Goal: Task Accomplishment & Management: Manage account settings

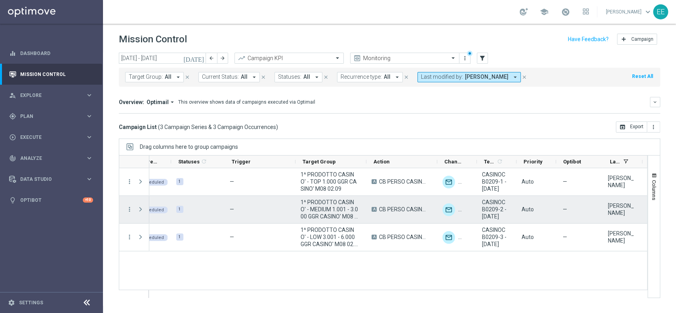
scroll to position [0, 19]
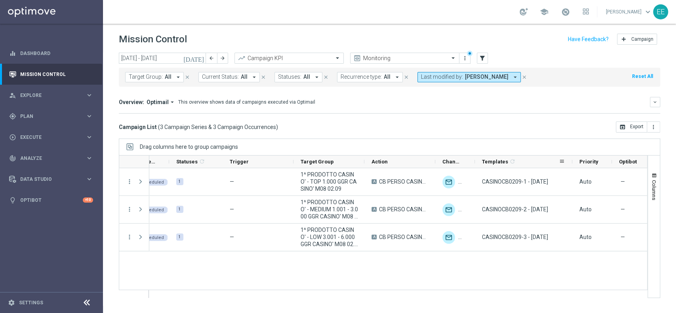
drag, startPoint x: 514, startPoint y: 160, endPoint x: 572, endPoint y: 158, distance: 58.3
click at [572, 158] on div at bounding box center [572, 162] width 3 height 12
click at [570, 9] on span at bounding box center [565, 12] width 9 height 9
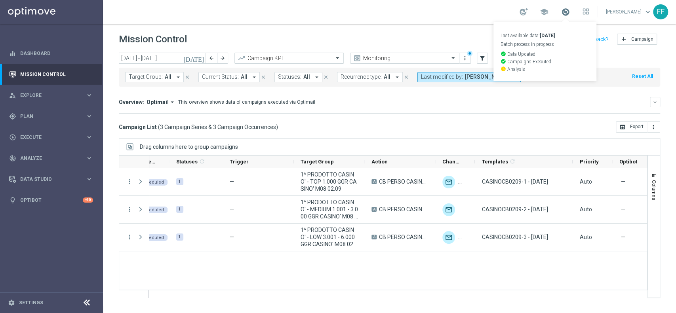
click at [570, 9] on span at bounding box center [565, 12] width 9 height 9
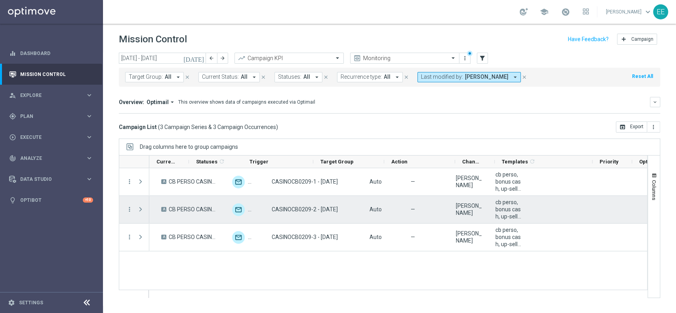
scroll to position [0, 0]
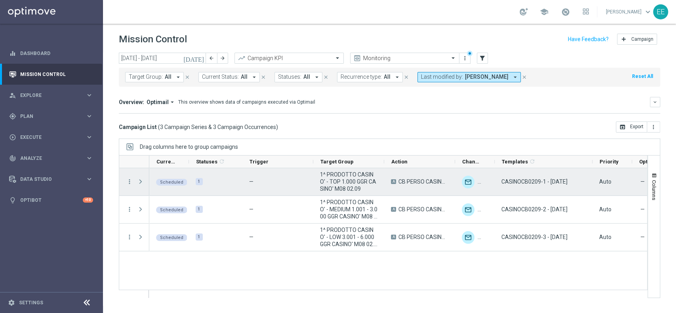
click at [139, 181] on span "Press SPACE to select this row." at bounding box center [140, 182] width 7 height 6
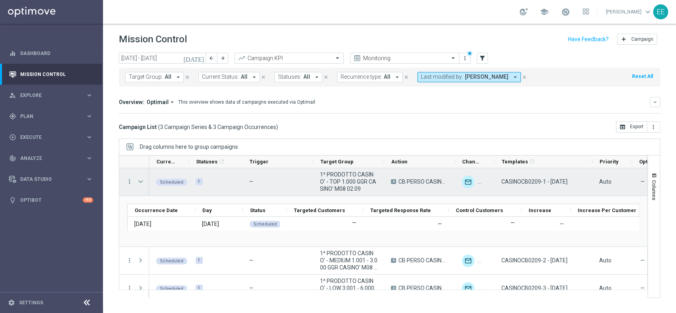
click at [139, 181] on span "Press SPACE to select this row." at bounding box center [140, 182] width 7 height 6
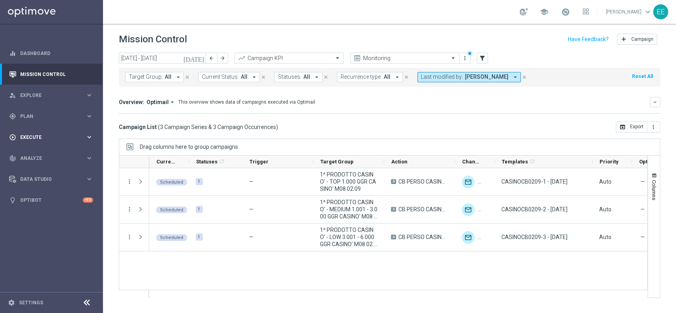
click at [34, 137] on span "Execute" at bounding box center [52, 137] width 65 height 5
click at [42, 154] on link "Campaign Builder" at bounding box center [52, 154] width 62 height 6
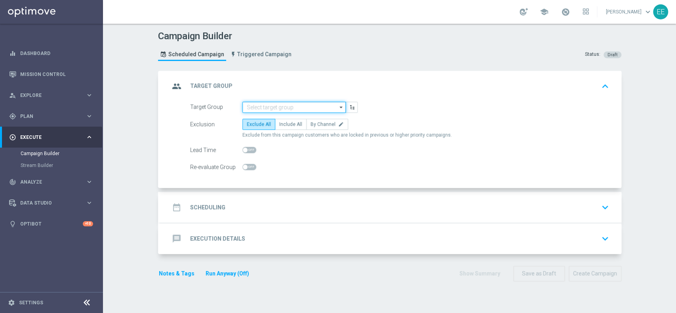
click at [261, 105] on input at bounding box center [293, 107] width 103 height 11
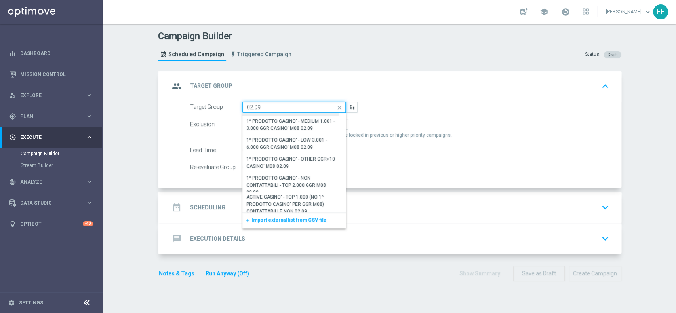
scroll to position [48, 0]
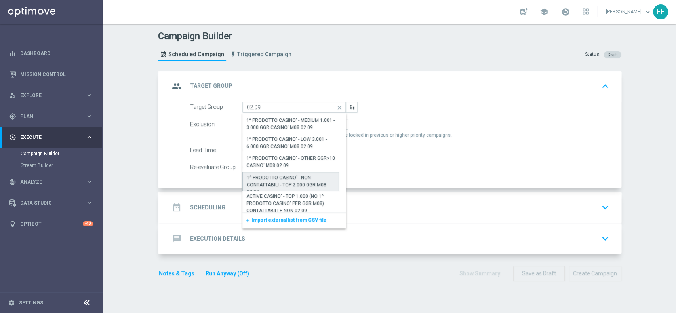
click at [296, 182] on div "1^ PRODOTTO CASINO' - NON CONTATTABILI - TOP 2.000 GGR M08 02.09" at bounding box center [291, 184] width 88 height 21
type input "1^ PRODOTTO CASINO' - NON CONTATTABILI - TOP 2.000 GGR M08 02.09"
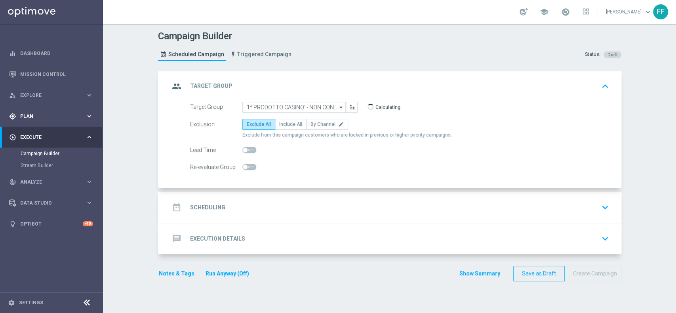
click at [36, 115] on span "Plan" at bounding box center [52, 116] width 65 height 5
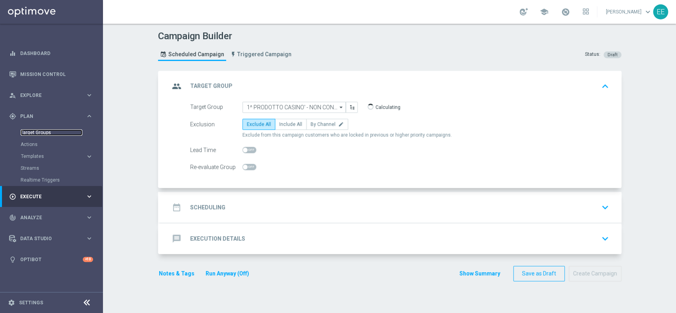
click at [41, 134] on link "Target Groups" at bounding box center [52, 133] width 62 height 6
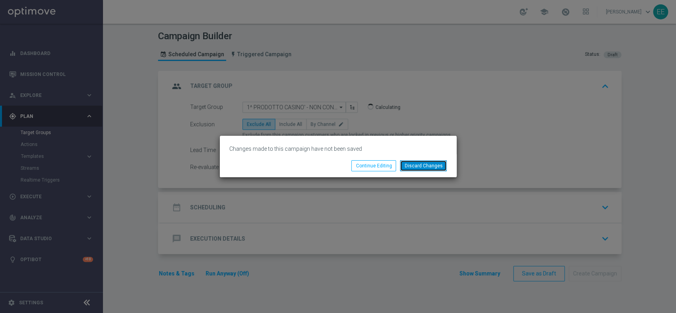
click at [422, 164] on button "Discard Changes" at bounding box center [423, 165] width 47 height 11
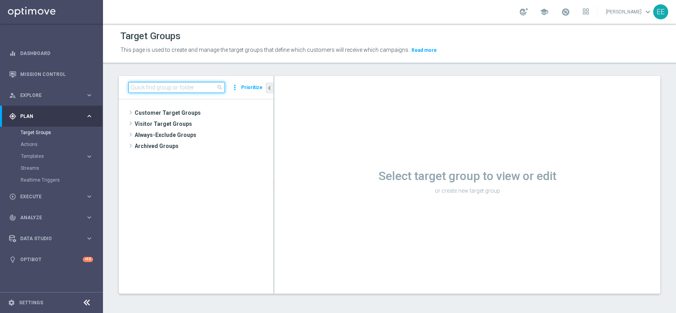
click at [157, 90] on input at bounding box center [176, 87] width 97 height 11
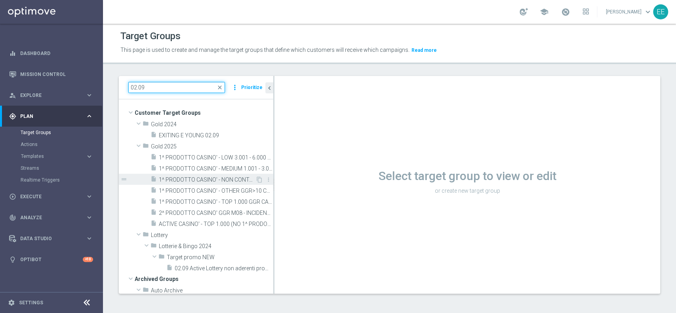
type input "02.09"
click at [220, 179] on span "1^ PRODOTTO CASINO' - NON CONTATTABILI - TOP 2.000 GGR M08 02.09" at bounding box center [207, 180] width 97 height 7
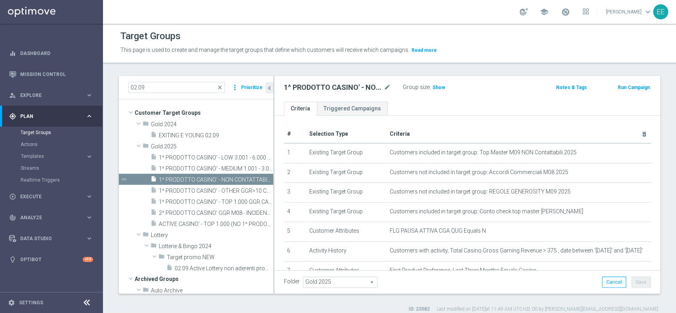
click at [383, 89] on div "1^ PRODOTTO CASINO' - NON CONTATTABILI - TOP 2.000 GGR M08 02.09 mode_edit" at bounding box center [337, 88] width 107 height 10
click at [385, 88] on icon "mode_edit" at bounding box center [387, 88] width 7 height 10
click at [338, 87] on input "1^ PRODOTTO CASINO' - NON CONTATTABILI - TOP 2.000 GGR M08 02.09" at bounding box center [337, 88] width 107 height 11
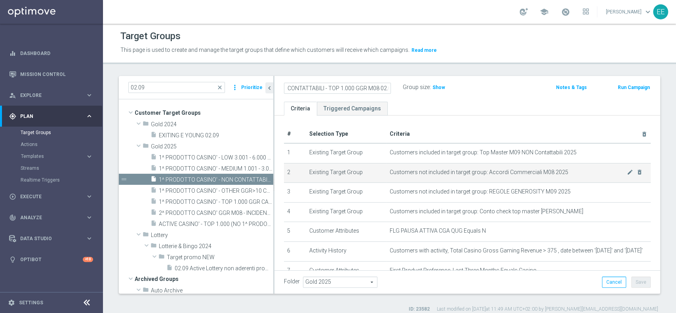
scroll to position [57, 0]
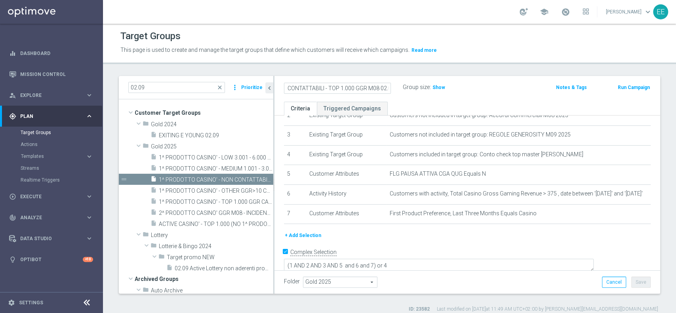
type input "1^ PRODOTTO CASINO' - NON CONTATTABILI - TOP 1.000 GGR M08 02.09"
click at [529, 279] on div "Folder Gold 2025 Gold 2025 arrow_drop_down search Cancel Save Saving..." at bounding box center [467, 282] width 367 height 11
click at [640, 284] on button "Save" at bounding box center [641, 282] width 19 height 11
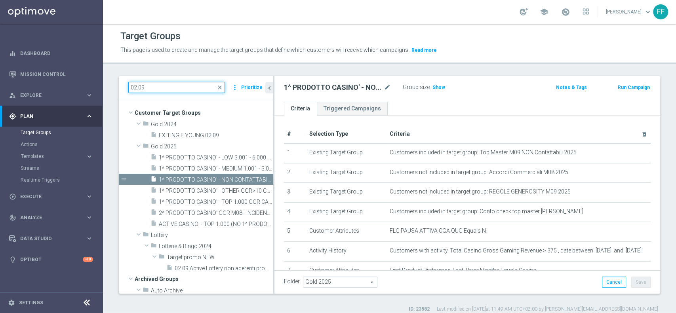
drag, startPoint x: 161, startPoint y: 90, endPoint x: 112, endPoint y: 82, distance: 49.7
click at [112, 82] on div "02.09 close more_vert Prioritize Customer Target Groups library_add create_new_…" at bounding box center [389, 194] width 573 height 237
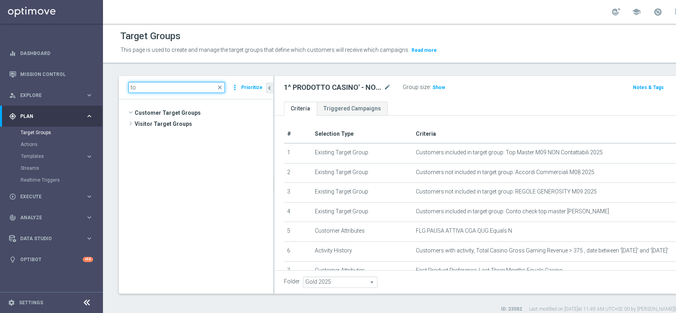
scroll to position [4589, 0]
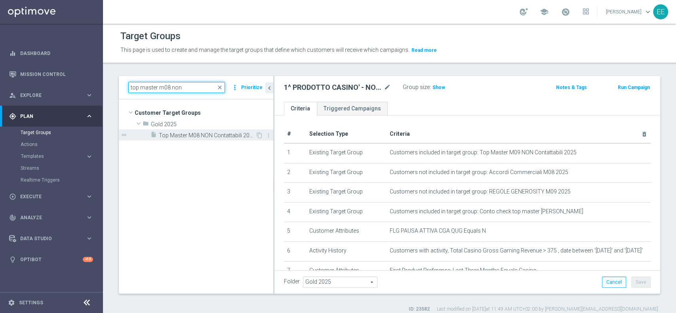
type input "top master m08 non"
click at [189, 134] on span "Top Master M08 NON Contattabili 2025" at bounding box center [207, 135] width 97 height 7
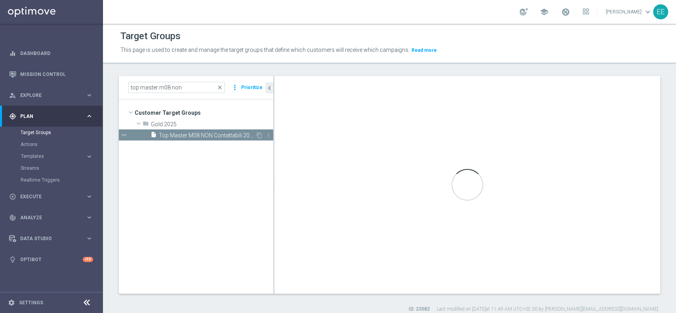
type textarea "(1 and 2 and 3 and 4 and 5 and 6 and 7 and 8 and 9 and 10 and 11 AND 12)"
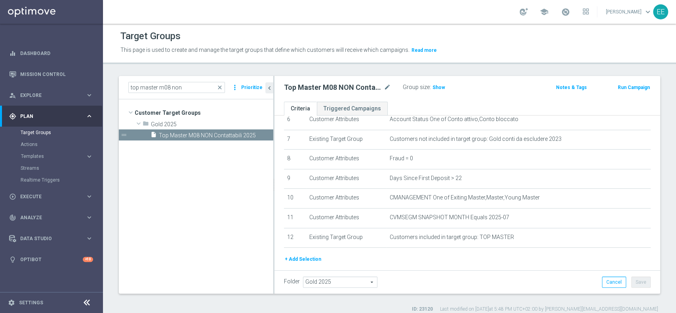
scroll to position [133, 0]
click at [168, 86] on input "top master m08 non" at bounding box center [176, 87] width 97 height 11
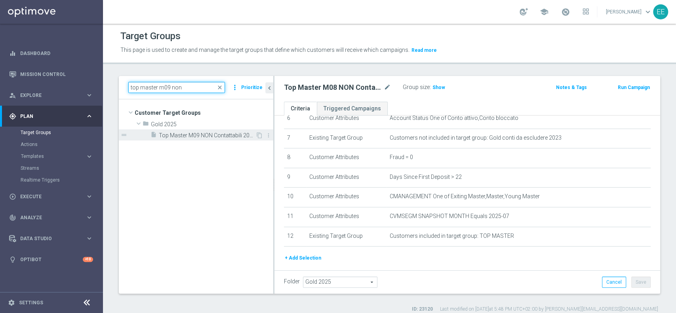
type input "top master m09 non"
click at [190, 132] on span "Top Master M09 NON Contattabili 2025" at bounding box center [207, 135] width 97 height 7
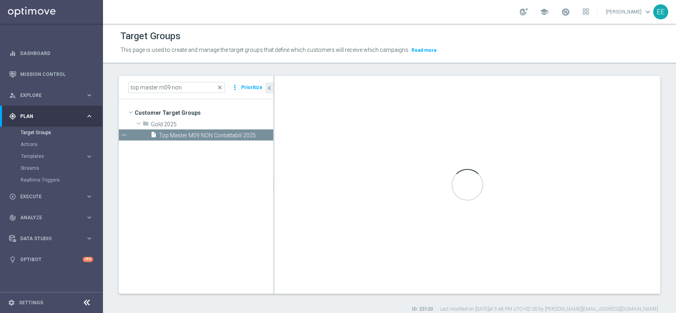
type textarea "(1 and 2 and 3 and 4 and 5 and 6 and 7 and 8 and 9 and 10)"
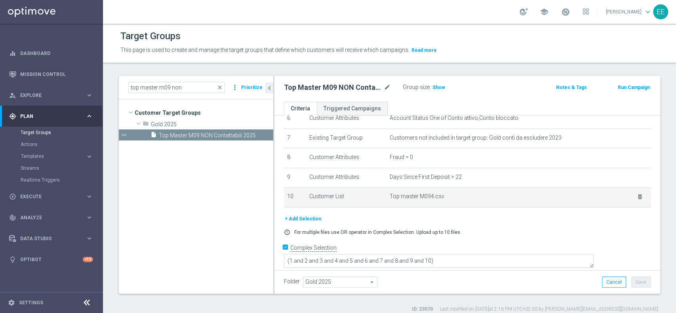
scroll to position [129, 0]
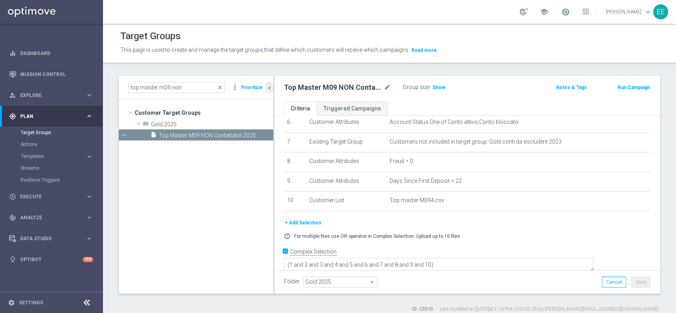
click at [307, 223] on button "+ Add Selection" at bounding box center [303, 223] width 38 height 9
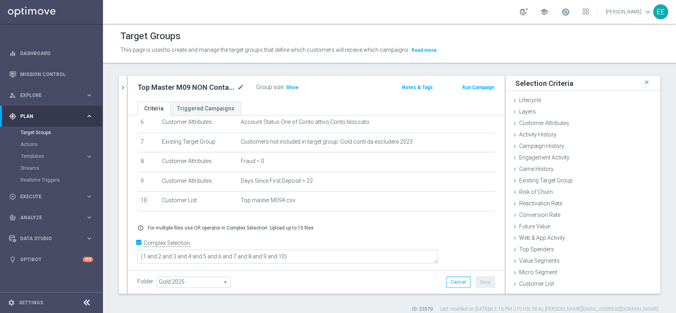
scroll to position [120, 0]
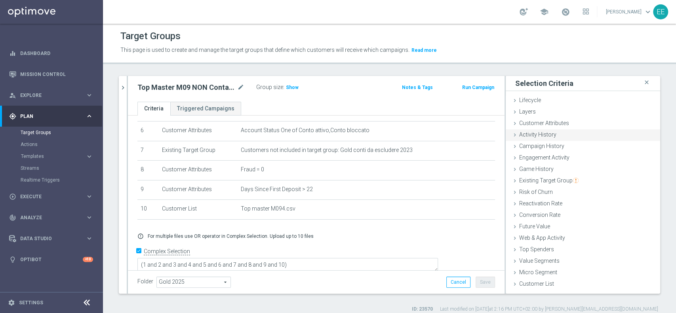
click at [538, 132] on span "Activity History" at bounding box center [537, 135] width 37 height 6
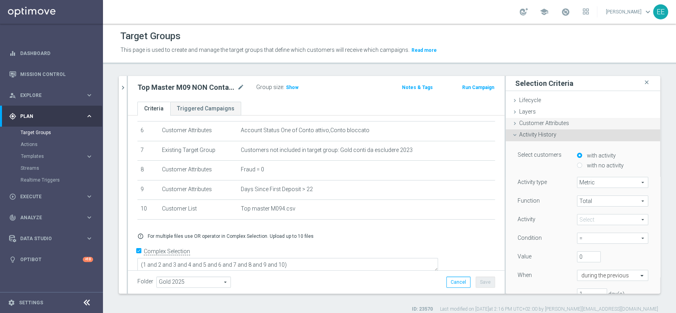
click at [545, 122] on span "Customer Attributes" at bounding box center [544, 123] width 50 height 6
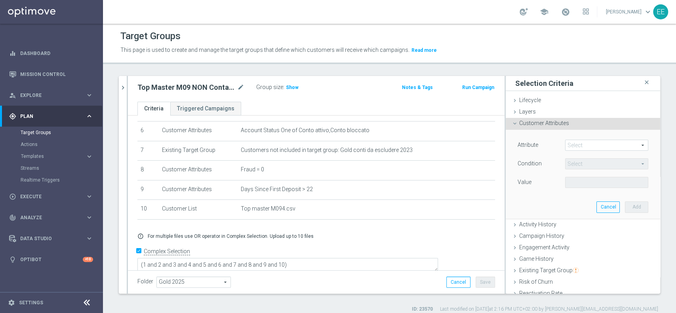
click at [588, 143] on span at bounding box center [607, 145] width 82 height 10
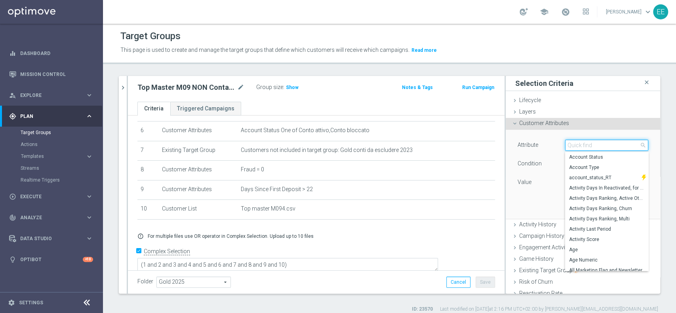
click at [588, 143] on input "search" at bounding box center [606, 145] width 83 height 11
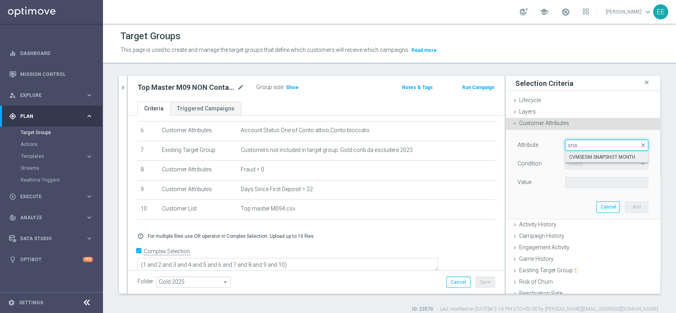
type input "sna"
click at [592, 152] on label "CVMSEGM SNAPSHOT MONTH" at bounding box center [606, 157] width 83 height 10
type input "CVMSEGM SNAPSHOT MONTH"
type input "Equals"
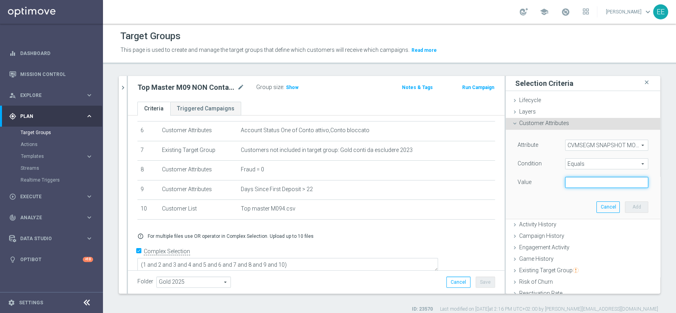
click at [583, 187] on input "text" at bounding box center [606, 182] width 83 height 11
type input "2025-08"
click at [625, 206] on button "Add" at bounding box center [636, 207] width 23 height 11
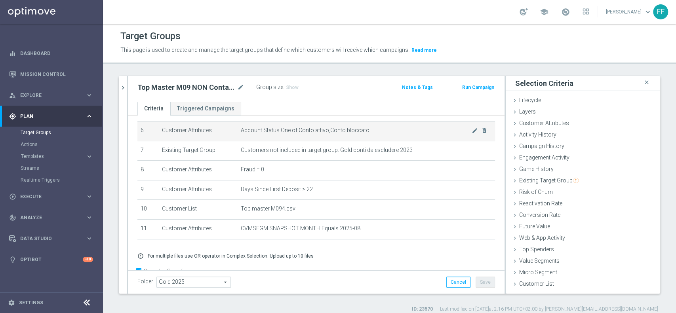
scroll to position [141, 0]
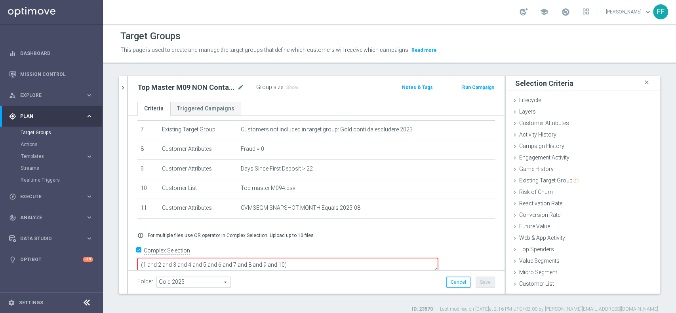
click at [340, 258] on textarea "(1 and 2 and 3 and 4 and 5 and 6 and 7 and 8 and 9 and 10)" at bounding box center [287, 265] width 301 height 14
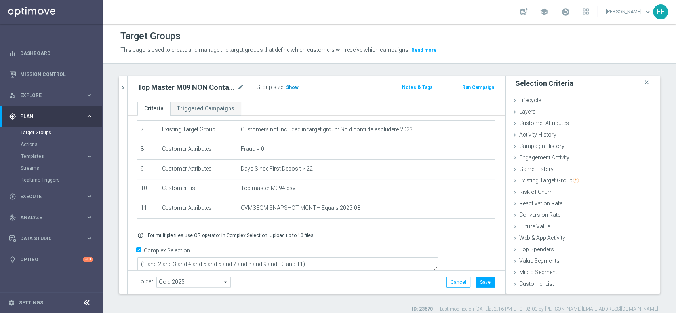
click at [292, 85] on span "Show" at bounding box center [292, 88] width 13 height 6
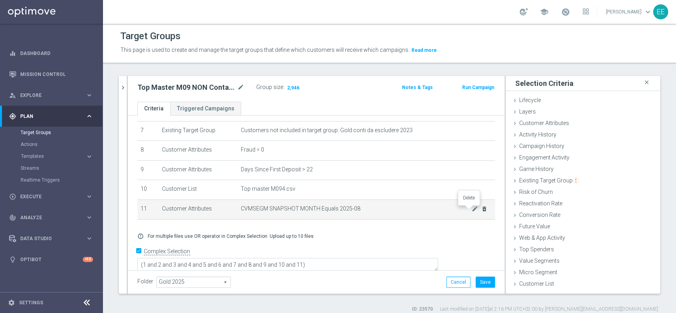
click at [481, 211] on icon "delete_forever" at bounding box center [484, 209] width 6 height 6
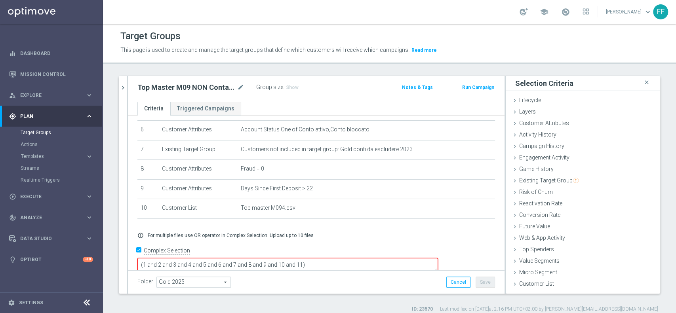
click at [356, 258] on textarea "(1 and 2 and 3 and 4 and 5 and 6 and 7 and 8 and 9 and 10 and 11)" at bounding box center [287, 265] width 301 height 14
type textarea "(1 and 2 and 3 and 4 and 5 and 6 and 7 and 8 and 9 and 10)"
click at [406, 274] on div "Folder Gold 2025 Gold 2025 arrow_drop_down search Cancel Save Saving..." at bounding box center [316, 282] width 377 height 23
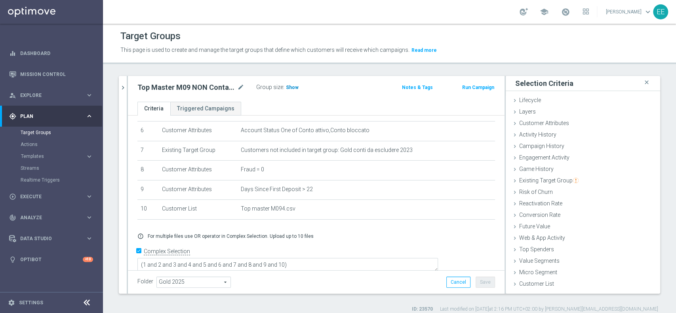
click at [294, 86] on span "Show" at bounding box center [292, 88] width 13 height 6
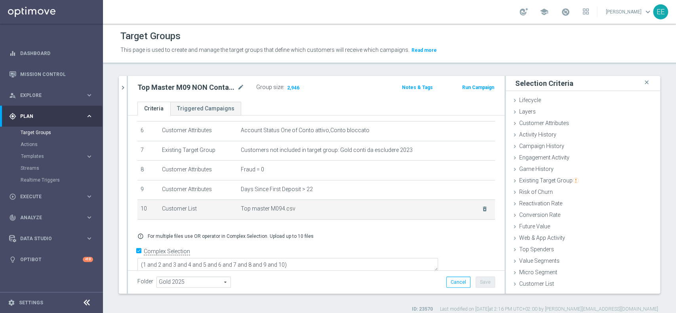
scroll to position [6, 0]
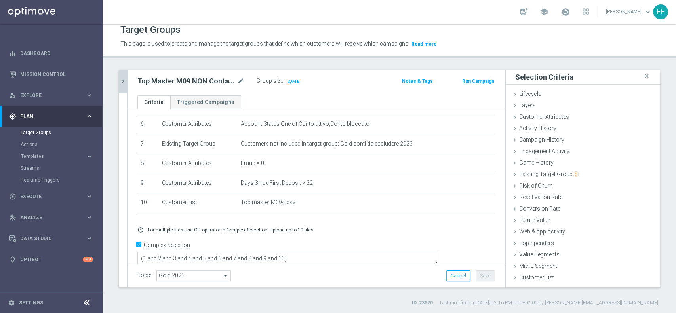
click at [119, 81] on button "chevron_right" at bounding box center [123, 81] width 8 height 23
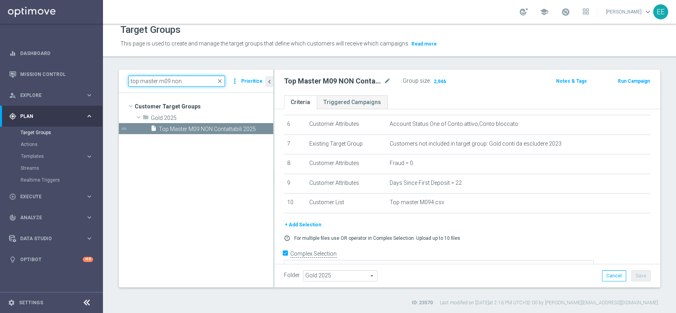
click at [168, 79] on input "top master m09 non" at bounding box center [176, 81] width 97 height 11
type input "top master m08 non"
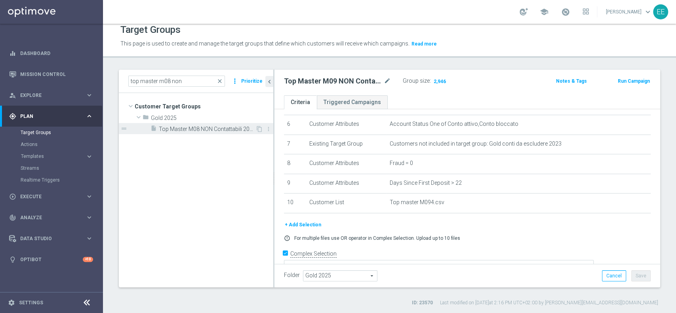
click at [206, 126] on span "Top Master M08 NON Contattabili 2025" at bounding box center [207, 129] width 97 height 7
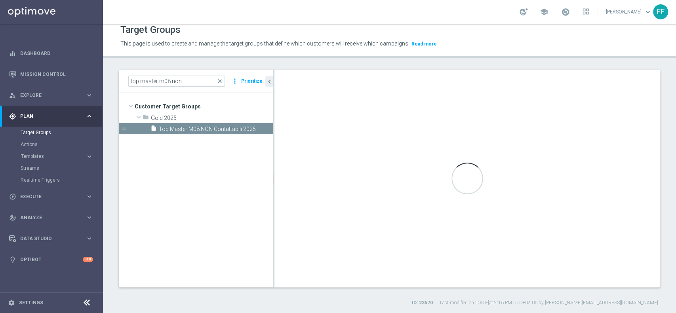
scroll to position [0, 0]
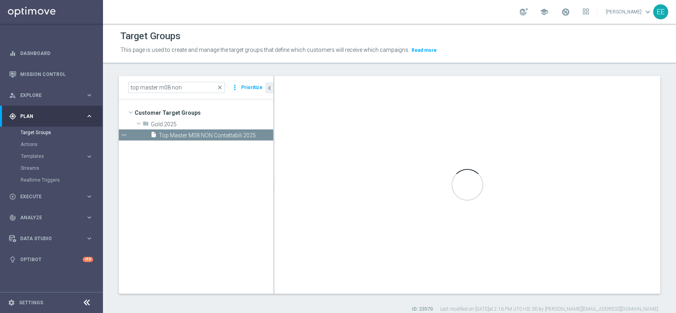
type textarea "(1 and 2 and 3 and 4 and 5 and 6 and 7 and 8 and 9 and 10 and 11 AND 12)"
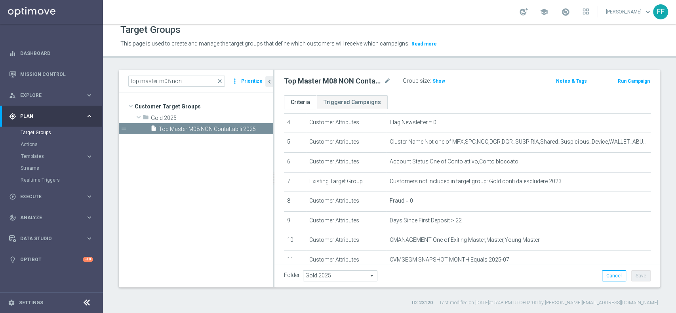
scroll to position [126, 0]
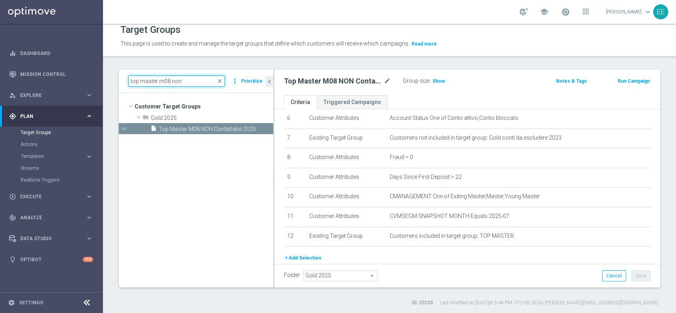
click at [169, 78] on input "top master m08 non" at bounding box center [176, 81] width 97 height 11
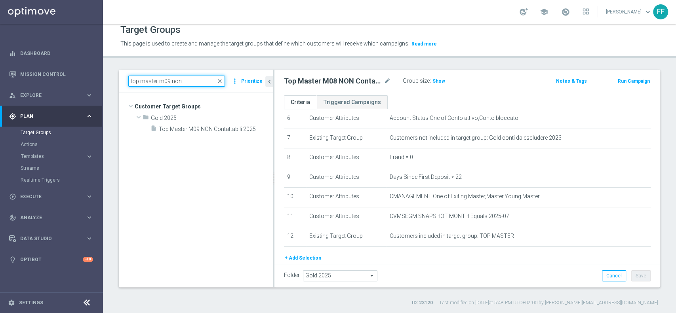
type input "top master m09 non"
click at [200, 134] on tree-viewport "Customer Target Groups library_add create_new_folder folder" at bounding box center [196, 190] width 155 height 194
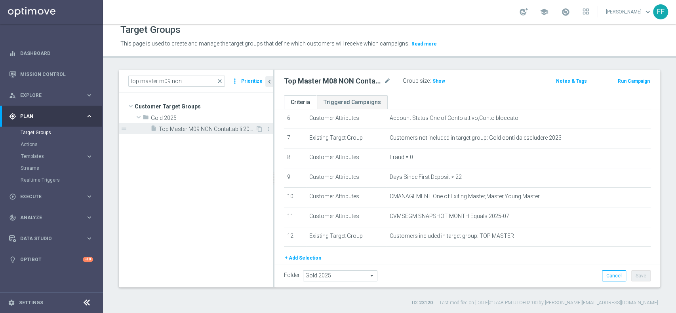
click at [206, 131] on span "Top Master M09 NON Contattabili 2025" at bounding box center [207, 129] width 97 height 7
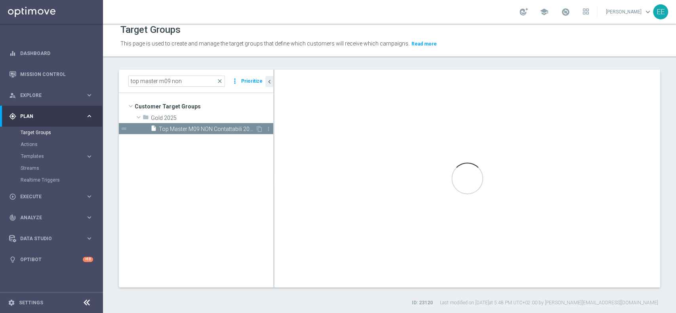
type textarea "(1 and 2 and 3 and 4 and 5 and 6 and 7 and 8 and 9 and 10)"
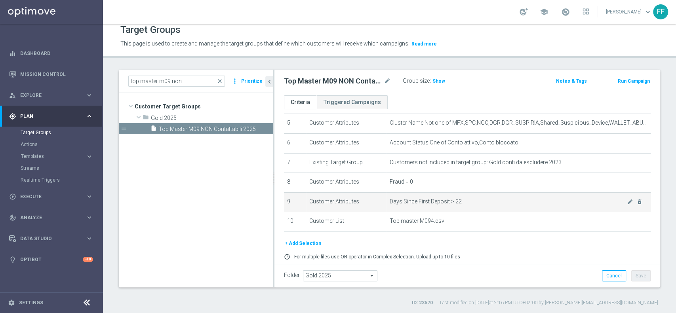
scroll to position [102, 0]
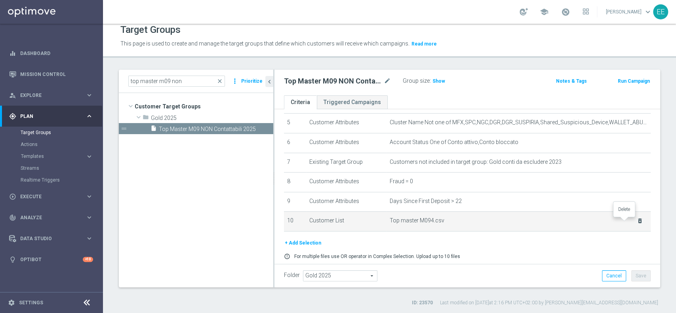
click at [637, 223] on icon "delete_forever" at bounding box center [640, 221] width 6 height 6
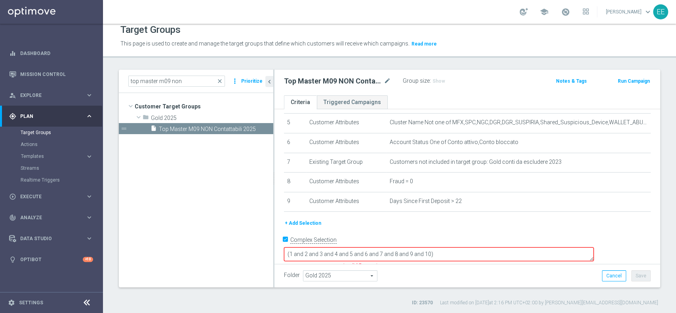
scroll to position [97, 0]
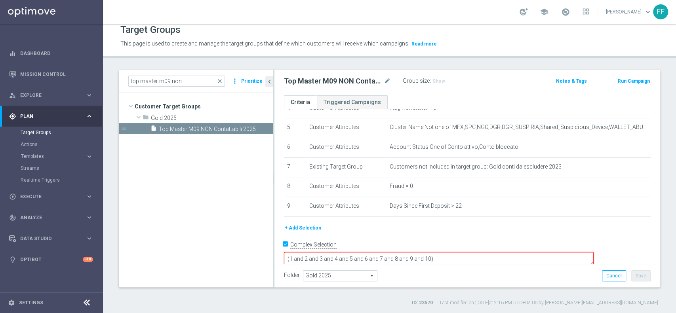
click at [309, 226] on button "+ Add Selection" at bounding box center [303, 228] width 38 height 9
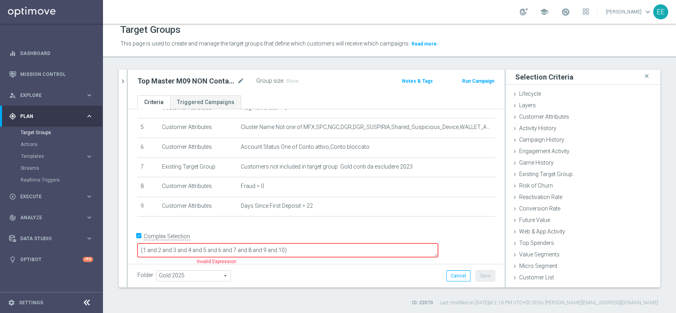
scroll to position [89, 0]
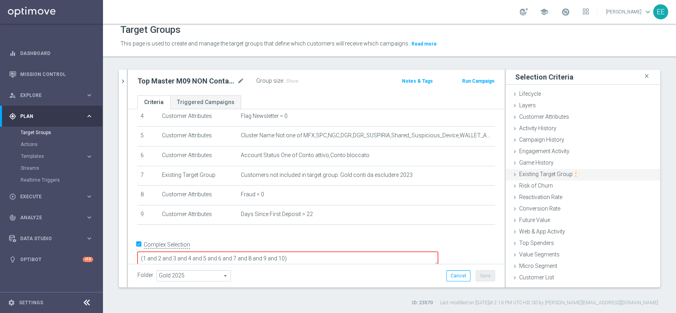
click at [563, 170] on div "Existing Target Group done" at bounding box center [583, 175] width 155 height 12
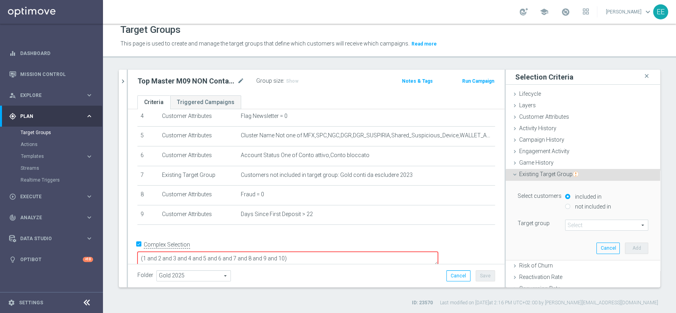
click at [579, 225] on span at bounding box center [607, 225] width 82 height 10
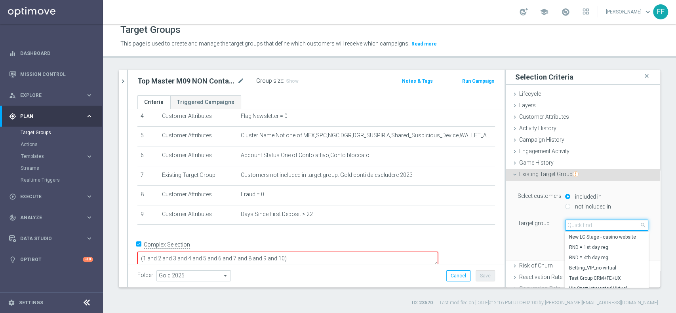
click at [579, 225] on input "search" at bounding box center [606, 225] width 83 height 11
type input "top master"
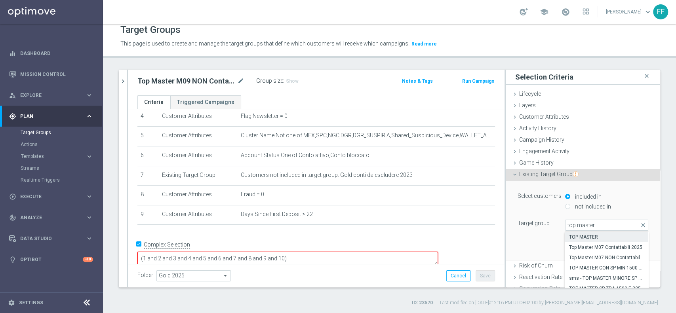
click at [598, 236] on span "TOP MASTER" at bounding box center [606, 237] width 75 height 6
type input "TOP MASTER"
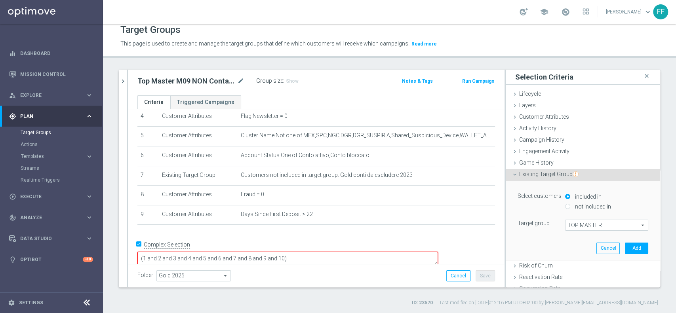
click at [623, 254] on div "Select customers included in not included in Target group TOP MASTER TOP MASTER…" at bounding box center [583, 220] width 143 height 79
click at [625, 249] on button "Add" at bounding box center [636, 248] width 23 height 11
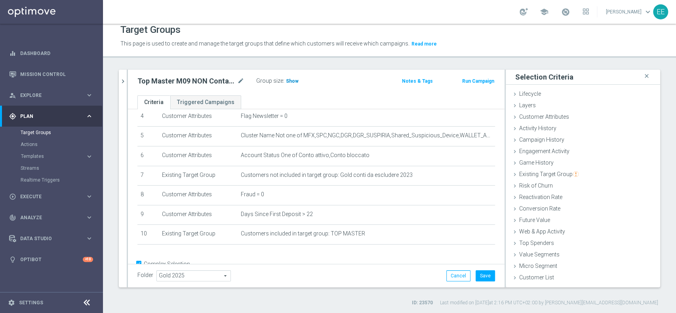
click at [291, 83] on span "Show" at bounding box center [292, 81] width 13 height 6
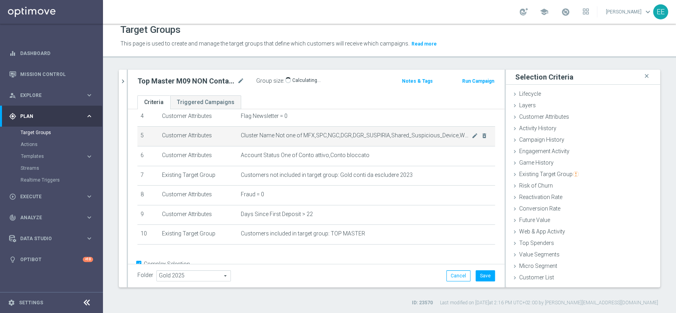
scroll to position [108, 0]
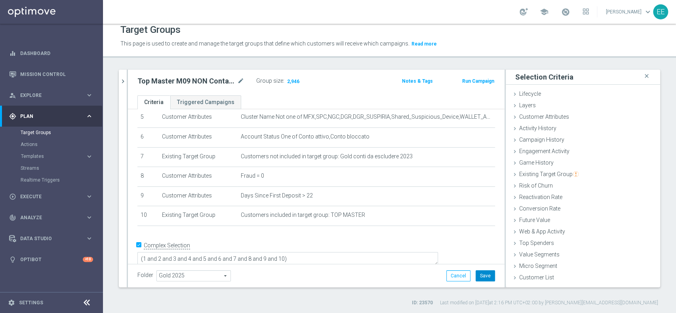
click at [476, 273] on button "Save" at bounding box center [485, 276] width 19 height 11
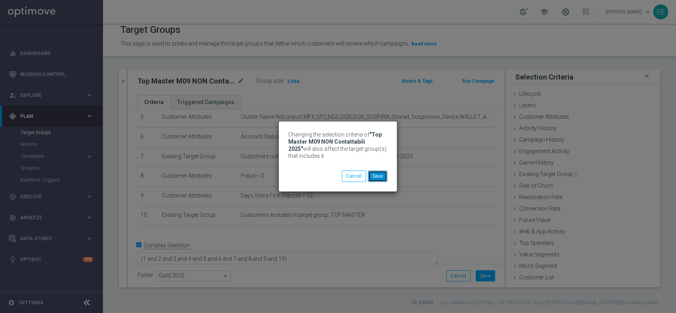
click at [384, 181] on button "Save" at bounding box center [377, 176] width 19 height 11
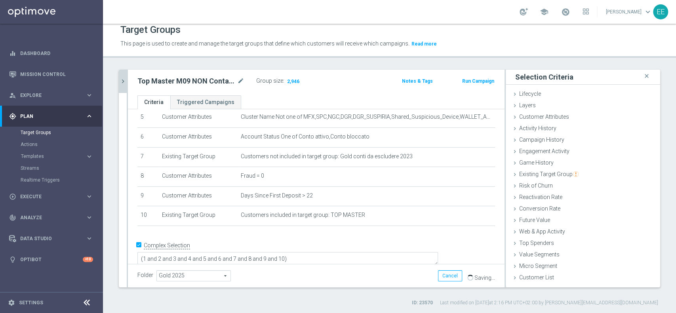
click at [124, 84] on icon "chevron_right" at bounding box center [123, 82] width 8 height 8
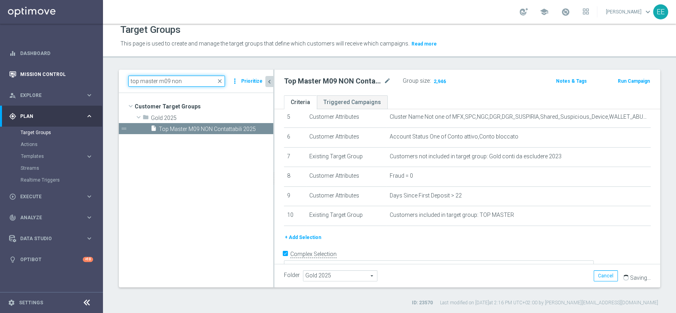
drag, startPoint x: 187, startPoint y: 80, endPoint x: 0, endPoint y: 69, distance: 187.4
click at [0, 69] on main "equalizer Dashboard Mission Control" at bounding box center [338, 156] width 676 height 313
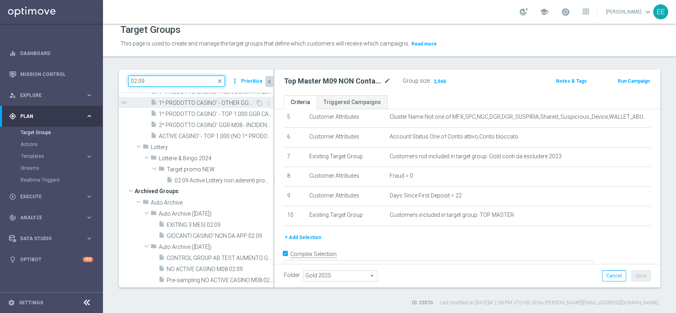
type input "02.09"
click at [221, 107] on span "1^ PRODOTTO CASINO' - OTHER GGR>10 CASINO' M08 02.09" at bounding box center [207, 103] width 97 height 7
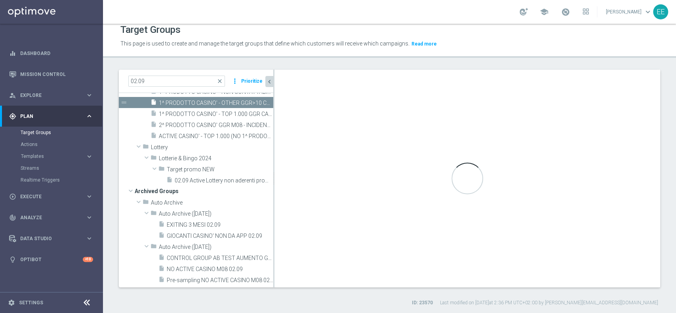
type textarea "(1 AND 2 AND 3 AND 5 and 6 and 7) or 4"
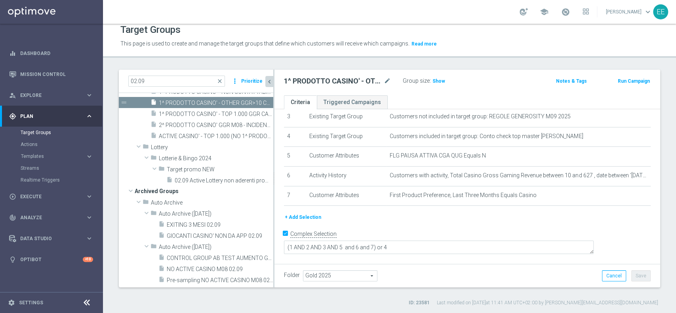
scroll to position [57, 0]
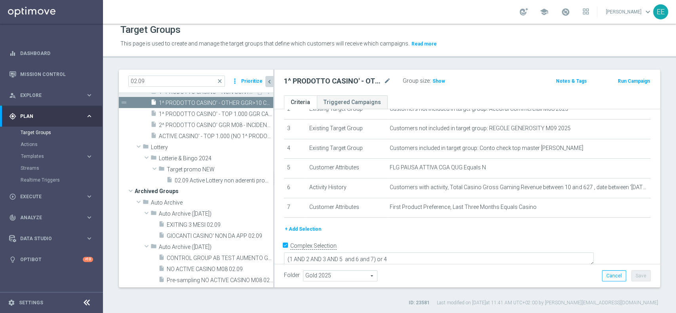
click at [244, 95] on span "1^ PRODOTTO CASINO' - NON CONTATTABILI - TOP 1.000 GGR M08 02.09" at bounding box center [207, 92] width 97 height 7
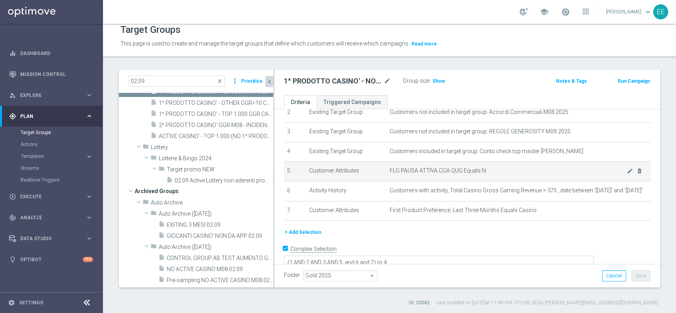
scroll to position [57, 0]
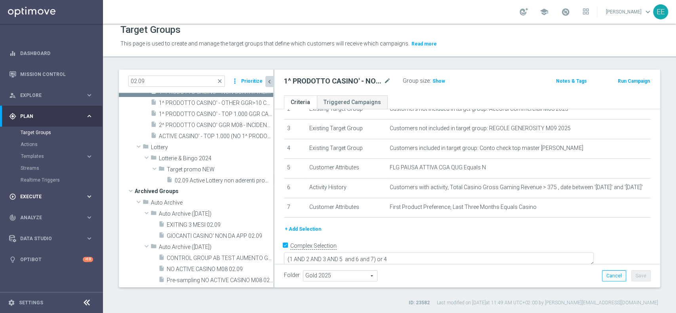
click at [37, 199] on div "play_circle_outline Execute" at bounding box center [47, 196] width 76 height 7
click at [51, 153] on link "Campaign Builder" at bounding box center [52, 154] width 62 height 6
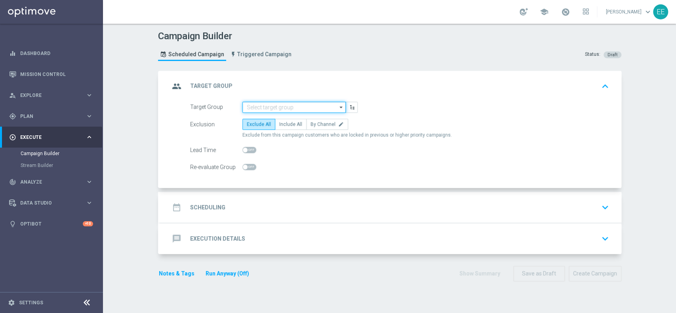
click at [281, 106] on input at bounding box center [293, 107] width 103 height 11
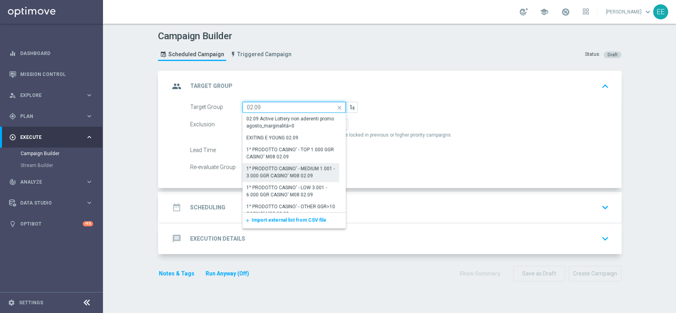
scroll to position [70, 0]
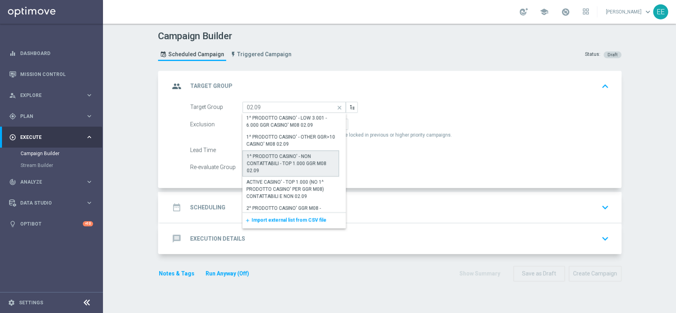
click at [285, 170] on div "1^ PRODOTTO CASINO' - NON CONTATTABILI - TOP 1.000 GGR M08 02.09" at bounding box center [291, 163] width 88 height 21
type input "1^ PRODOTTO CASINO' - NON CONTATTABILI - TOP 1.000 GGR M08 02.09"
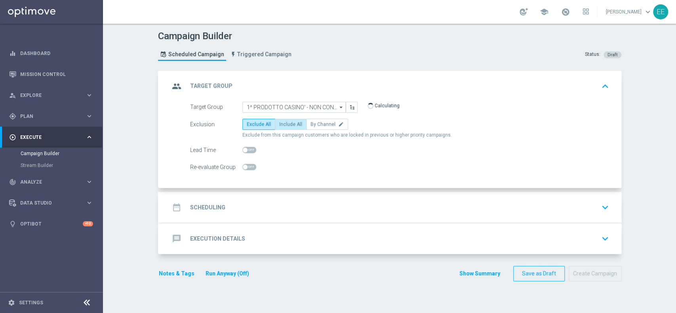
click at [284, 125] on span "Include All" at bounding box center [290, 125] width 23 height 6
click at [284, 125] on input "Include All" at bounding box center [281, 125] width 5 height 5
radio input "true"
click at [257, 197] on div "date_range Scheduling keyboard_arrow_down" at bounding box center [391, 207] width 462 height 31
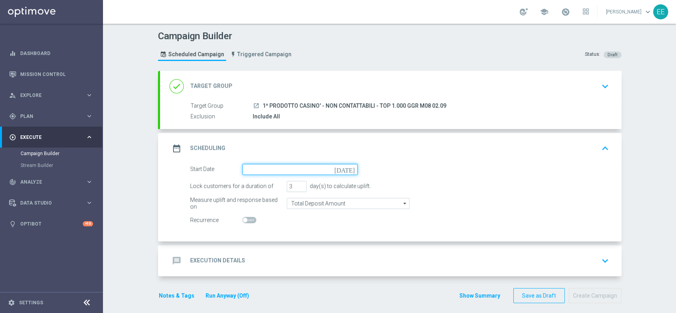
click at [257, 170] on input at bounding box center [299, 169] width 115 height 11
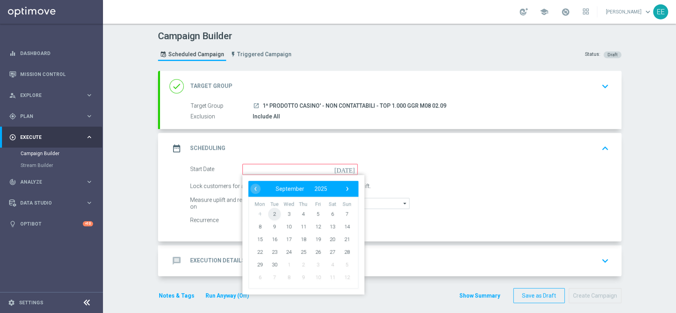
click at [270, 214] on span "2" at bounding box center [274, 214] width 13 height 13
type input "02 Sep 2025"
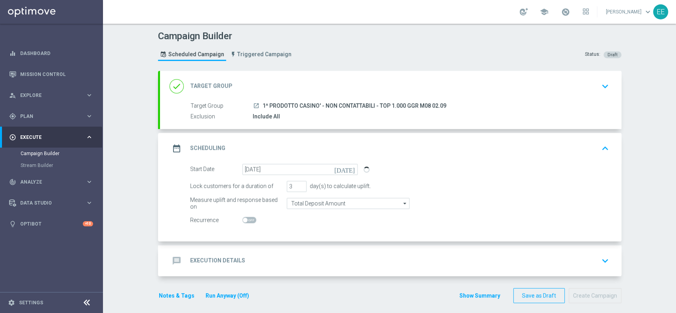
click at [334, 265] on div "message Execution Details keyboard_arrow_down" at bounding box center [391, 261] width 443 height 15
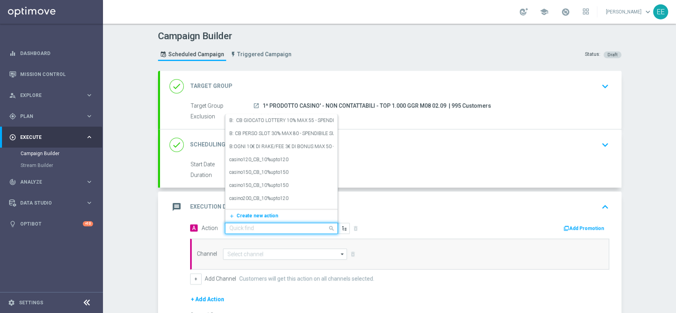
click at [240, 223] on div "Quick find" at bounding box center [281, 228] width 113 height 11
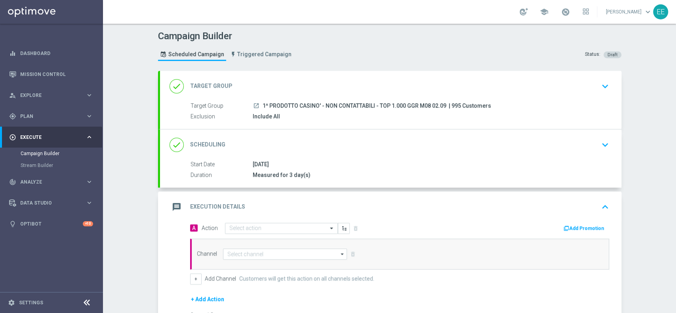
click at [246, 234] on div "A Action Select action delete_forever Add Promotion" at bounding box center [399, 229] width 431 height 12
click at [251, 229] on input "text" at bounding box center [273, 228] width 88 height 7
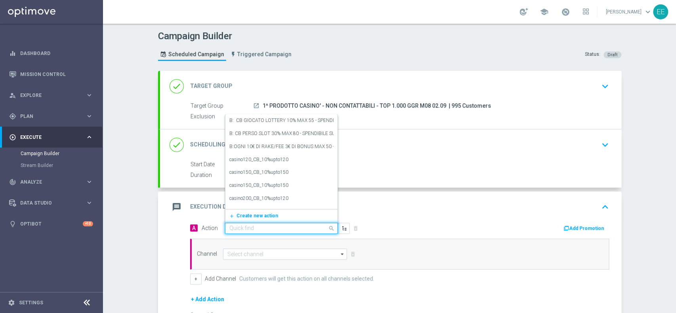
paste input "CB PERSO CASINO' 35% MAX 1000 EURO - SPENDIBILE SLOT"
type input "CB PERSO CASINO' 35% MAX 1000 EURO - SPENDIBILE SLOT"
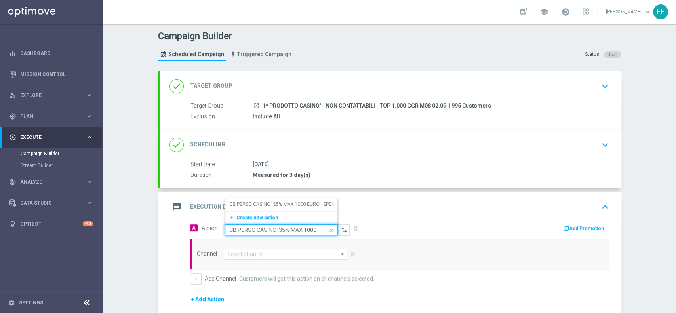
scroll to position [0, 61]
click at [274, 207] on div "CB PERSO CASINO' 35% MAX 1000 EURO - SPENDIBILE SLOT edit" at bounding box center [281, 204] width 104 height 13
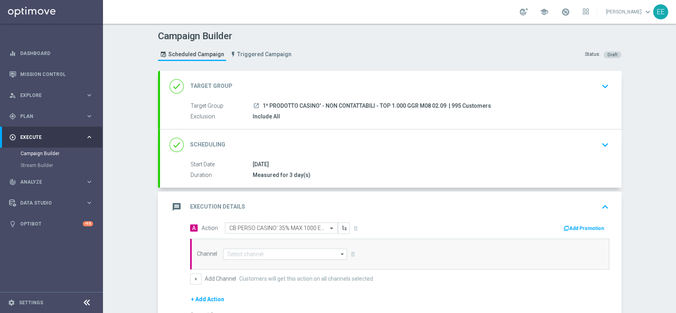
click at [577, 224] on button "Add Promotion" at bounding box center [585, 228] width 44 height 9
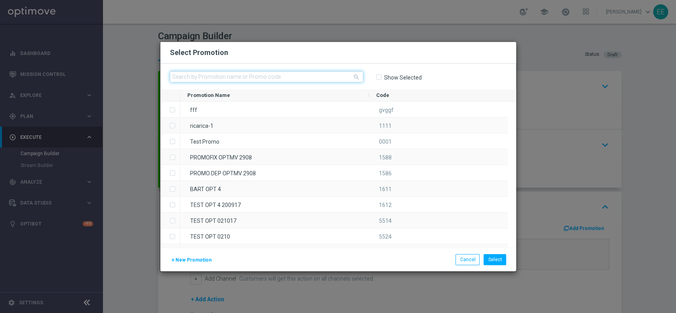
click at [237, 76] on input "text" at bounding box center [266, 76] width 193 height 11
paste input "CASINOCB0209-4"
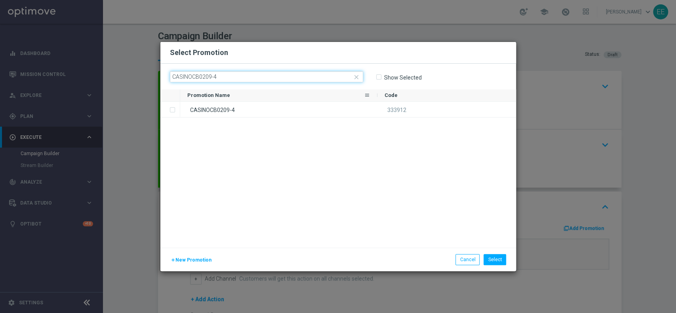
type input "CASINOCB0209-4"
click at [206, 106] on div "CASINOCB0209-4" at bounding box center [278, 109] width 197 height 15
click at [498, 259] on button "Select" at bounding box center [495, 259] width 23 height 11
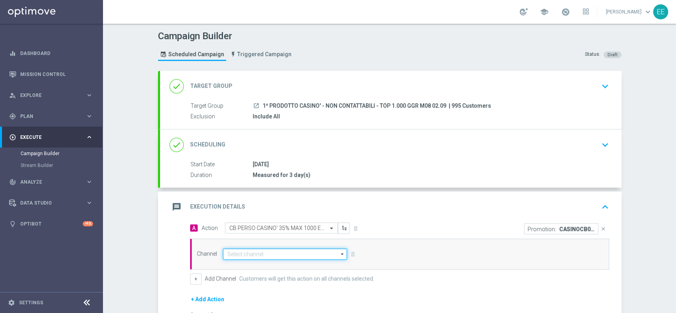
click at [260, 249] on input at bounding box center [285, 254] width 124 height 11
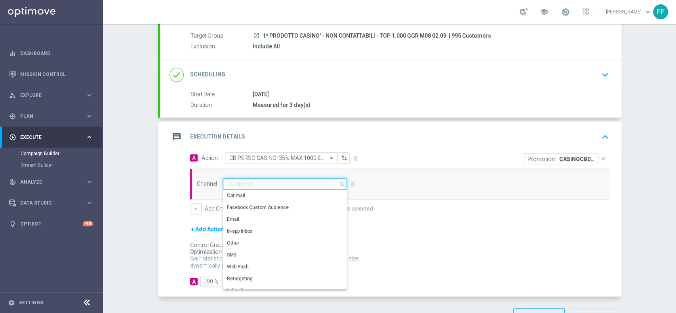
scroll to position [71, 0]
click at [260, 193] on div "Optimail" at bounding box center [282, 195] width 118 height 11
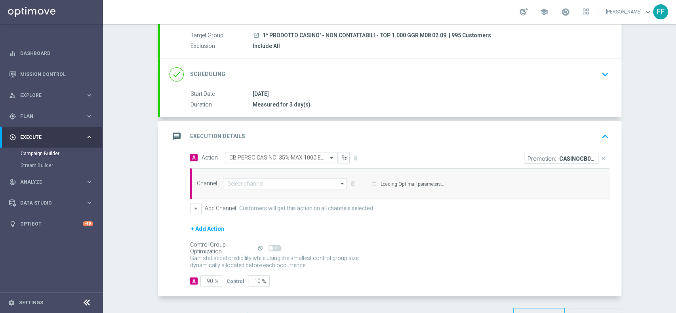
type input "Optimail"
click at [252, 183] on input "Optimail" at bounding box center [285, 183] width 124 height 11
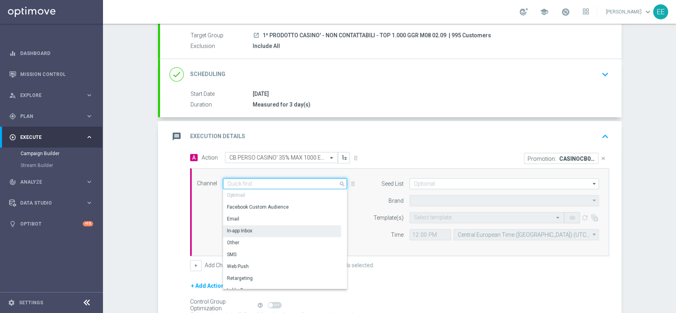
type input "Sisal Marketing"
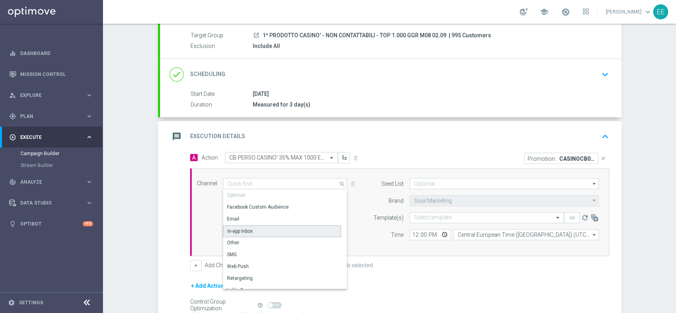
click at [253, 227] on div "In-app Inbox" at bounding box center [282, 231] width 118 height 12
type input "In-app Inbox"
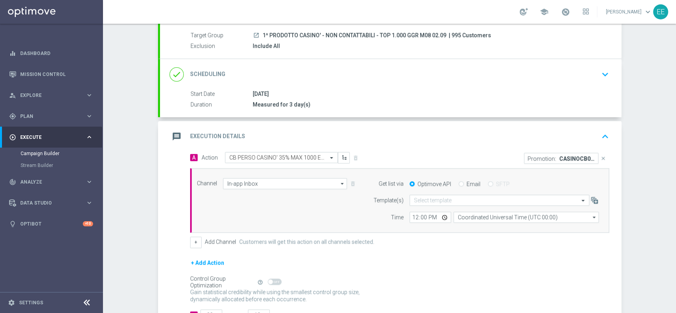
click at [459, 183] on input "Email" at bounding box center [461, 184] width 5 height 5
radio input "true"
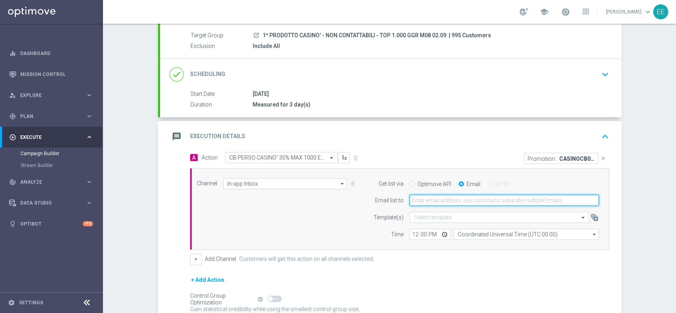
click at [427, 199] on input "email" at bounding box center [504, 200] width 189 height 11
type input "edoardo.ellena@sisal.it"
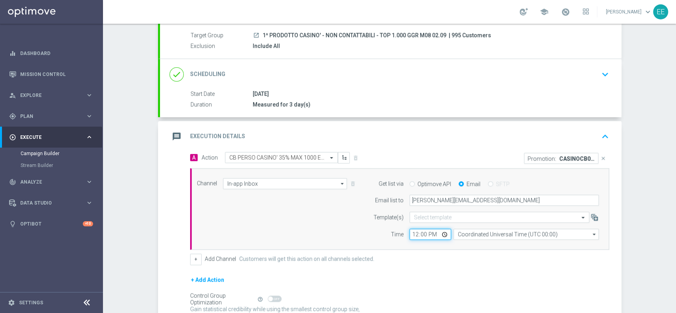
click at [412, 236] on input "12:00" at bounding box center [431, 234] width 42 height 11
type input "15:00"
click at [444, 264] on div "+ Add Channel Customers will get this action on all channels selected." at bounding box center [399, 259] width 419 height 11
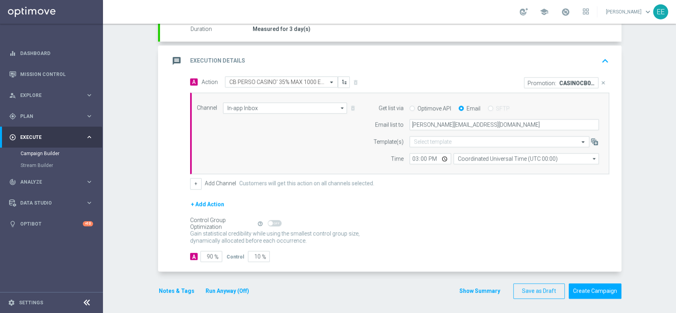
click at [167, 293] on button "Notes & Tags" at bounding box center [176, 291] width 37 height 10
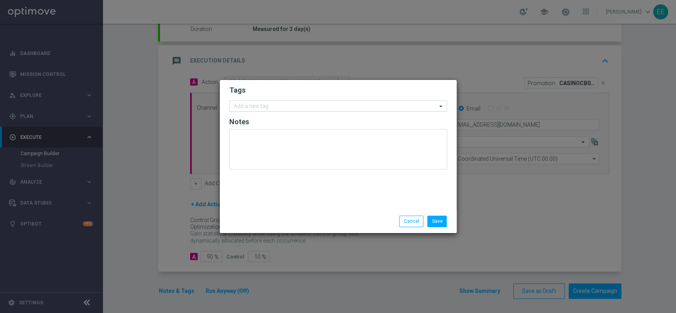
click at [286, 109] on input "text" at bounding box center [335, 106] width 203 height 7
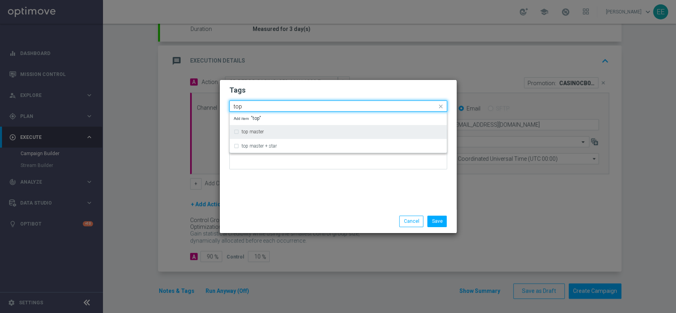
type input "top"
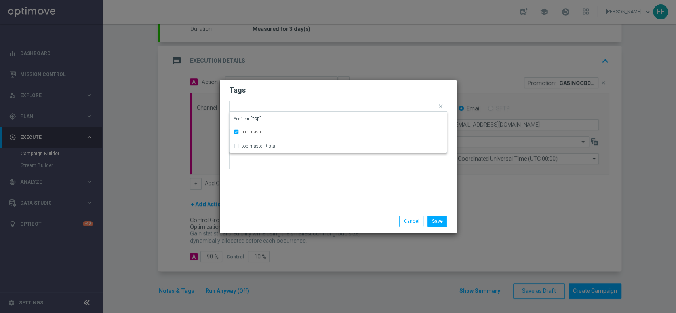
click at [279, 88] on h2 "Tags" at bounding box center [338, 91] width 218 height 10
click at [295, 103] on div "Add a new tag × top master" at bounding box center [333, 106] width 207 height 11
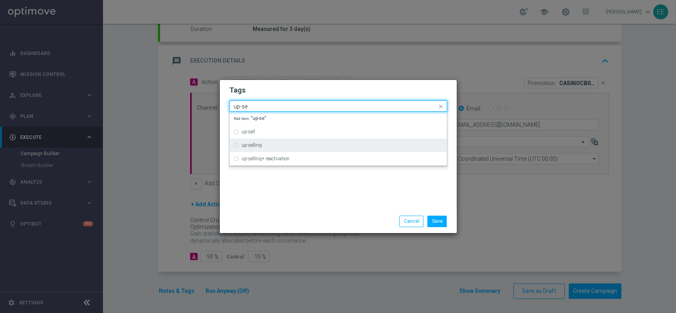
click at [257, 147] on label "up-selling" at bounding box center [252, 145] width 20 height 5
type input "up-se"
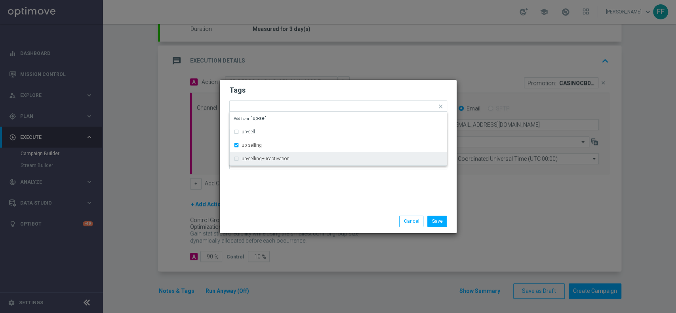
click at [289, 182] on div "Tags Quick find × top master × up-selling up-sell up-selling up-selling+ reacti…" at bounding box center [338, 145] width 237 height 130
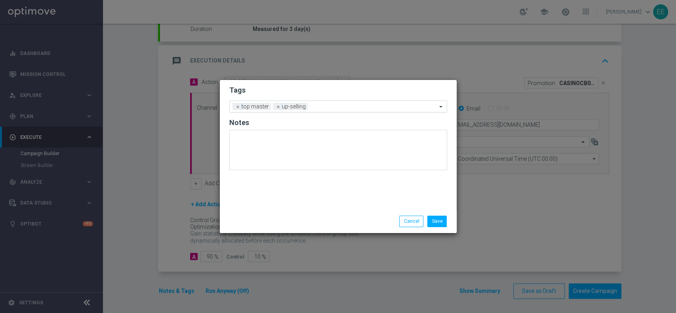
click at [332, 109] on input "text" at bounding box center [374, 107] width 126 height 7
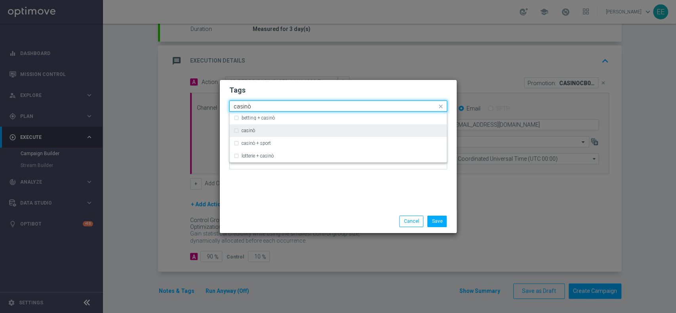
click at [288, 131] on div "casinò" at bounding box center [342, 130] width 201 height 5
type input "casinò"
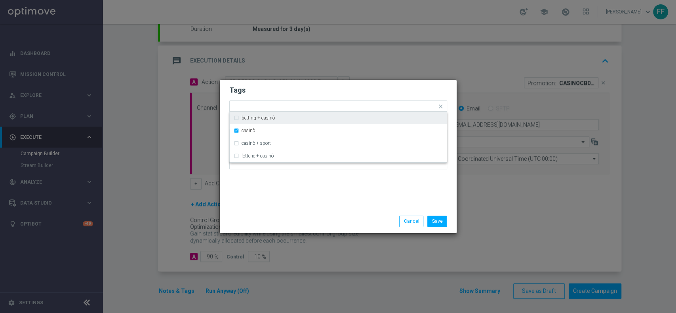
click at [345, 78] on modal-container "Tags Quick find × top master × up-selling × casinò betting + casinò casinò casi…" at bounding box center [338, 156] width 676 height 313
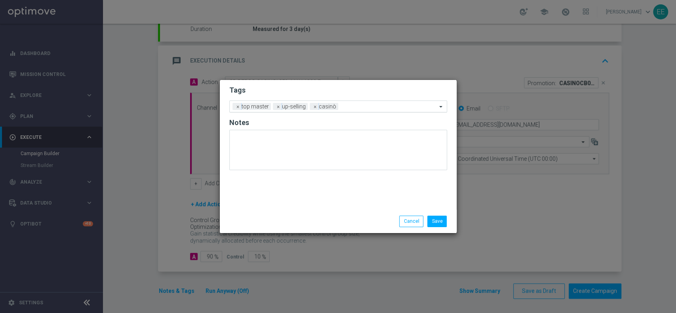
click at [374, 110] on input "text" at bounding box center [389, 107] width 95 height 7
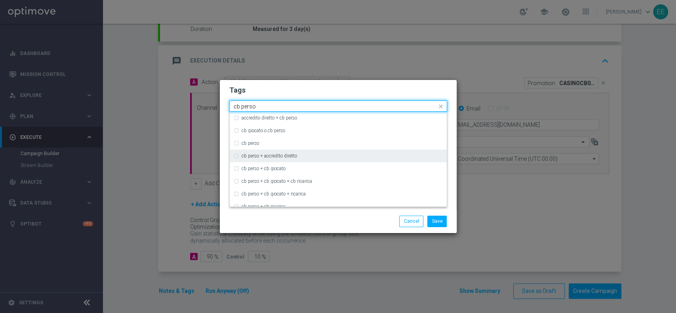
click at [292, 150] on div "cb perso + accredito diretto" at bounding box center [338, 156] width 209 height 13
type input "cb perso"
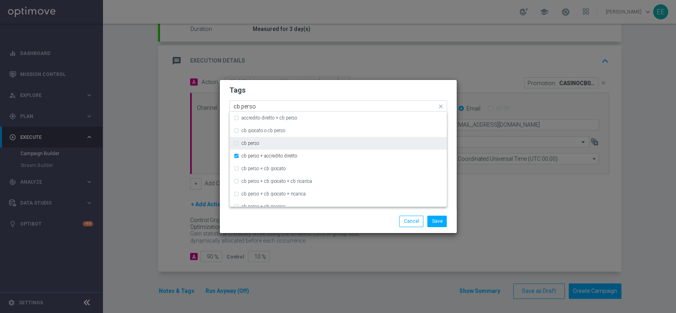
click at [303, 146] on div "cb perso" at bounding box center [338, 143] width 209 height 13
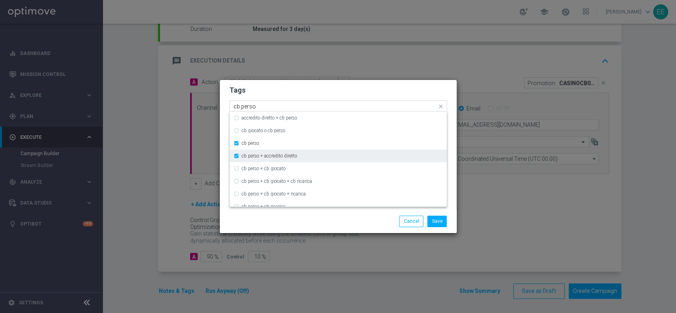
click at [293, 155] on label "cb perso + accredito diretto" at bounding box center [269, 156] width 55 height 5
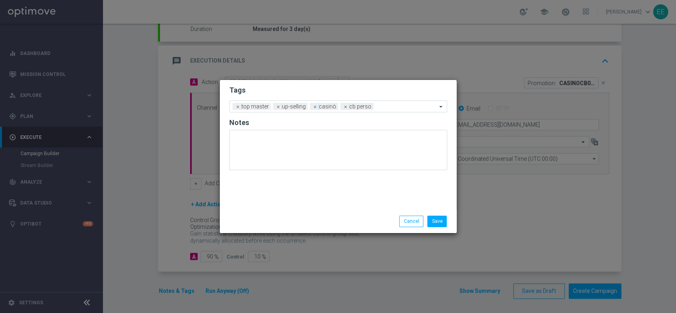
click at [363, 97] on form "Tags Add a new tag × top master × up-selling × casinò × cb perso Notes" at bounding box center [338, 130] width 218 height 93
click at [390, 105] on input "text" at bounding box center [407, 107] width 60 height 7
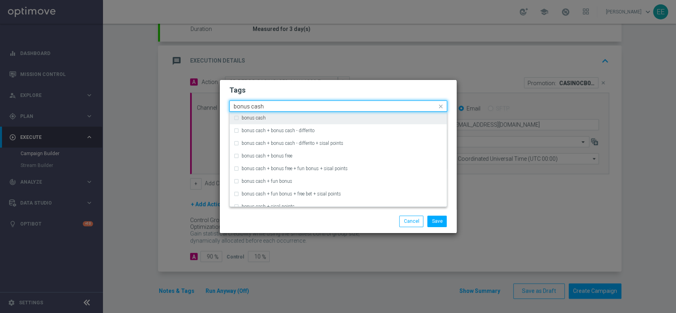
click at [362, 118] on div "bonus cash" at bounding box center [342, 118] width 201 height 5
type input "bonus cash"
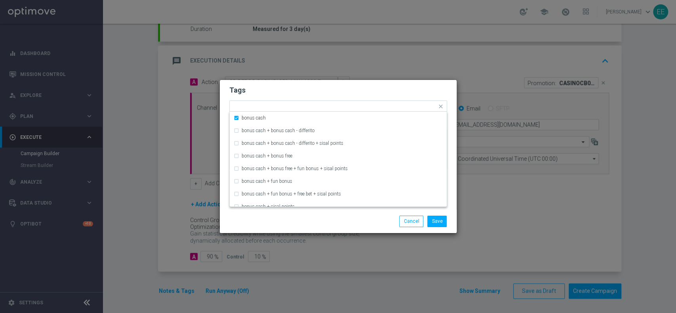
click at [399, 95] on form "Tags Quick find × top master × up-selling × casinò × cb perso × bonus cash bonu…" at bounding box center [338, 130] width 218 height 92
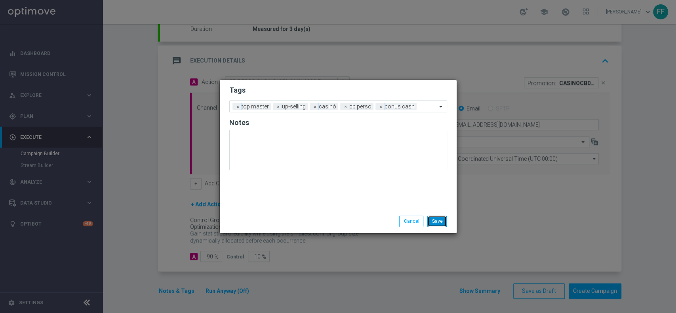
click at [444, 217] on button "Save" at bounding box center [436, 221] width 19 height 11
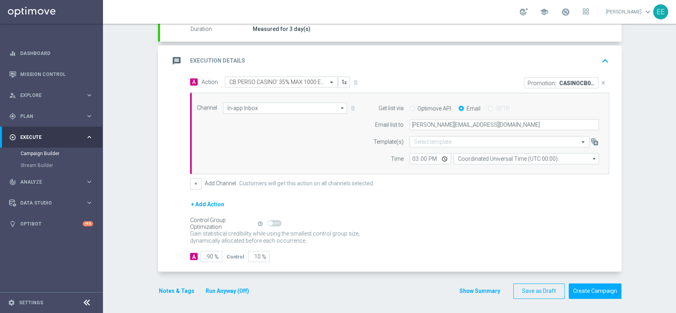
click at [235, 289] on button "Run Anyway (Off)" at bounding box center [227, 291] width 45 height 10
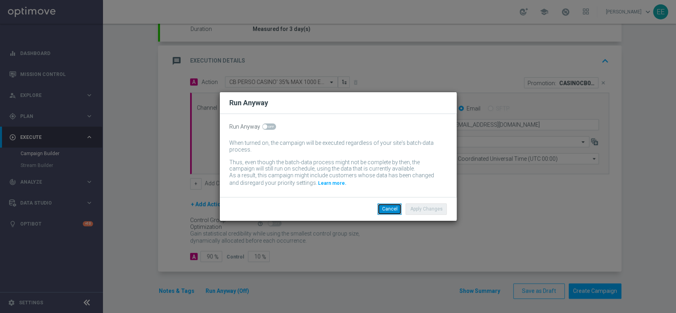
click at [389, 213] on button "Cancel" at bounding box center [390, 209] width 24 height 11
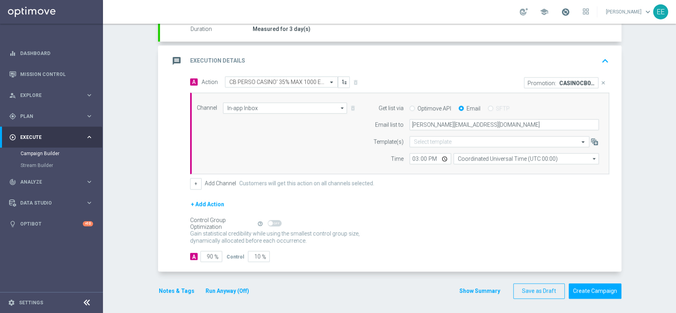
click at [570, 14] on span at bounding box center [565, 12] width 9 height 9
click at [233, 291] on button "Run Anyway (Off)" at bounding box center [227, 291] width 45 height 10
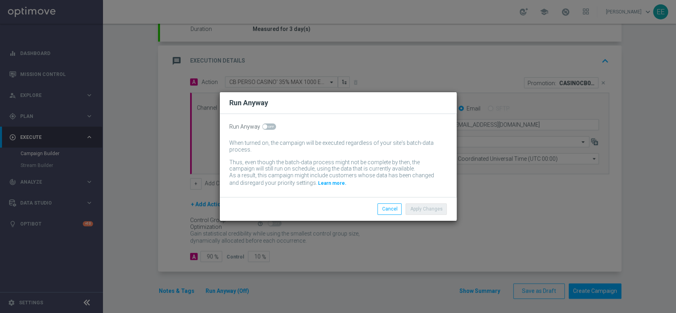
click at [263, 124] on span at bounding box center [265, 126] width 5 height 5
click at [263, 124] on input "checkbox" at bounding box center [269, 127] width 14 height 6
checkbox input "true"
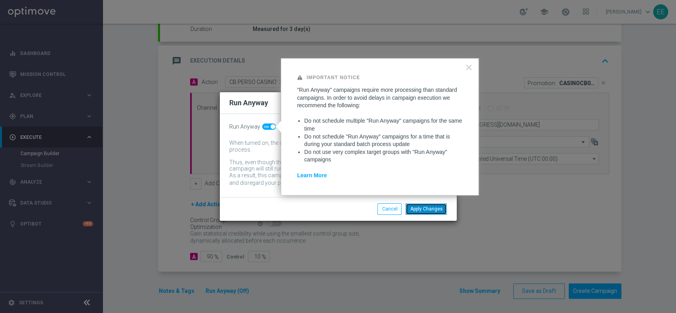
click at [424, 211] on button "Apply Changes" at bounding box center [426, 209] width 41 height 11
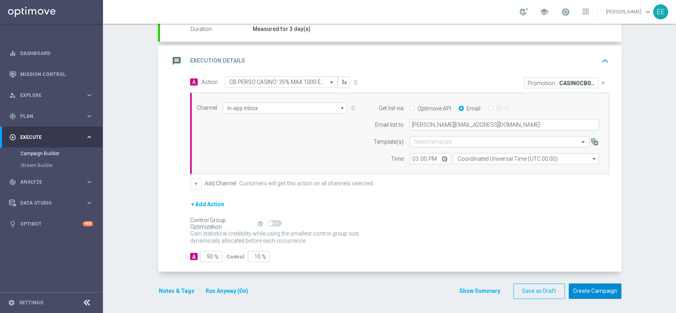
click at [591, 291] on button "Create Campaign" at bounding box center [595, 291] width 53 height 15
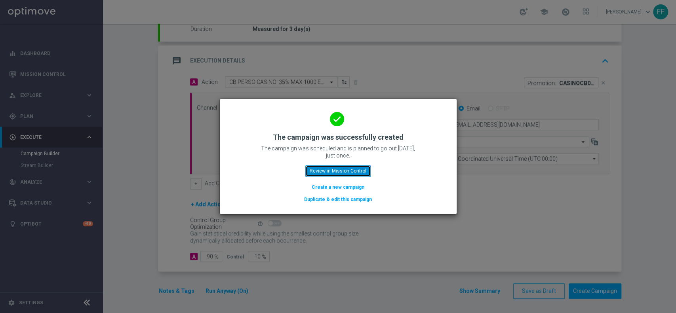
click at [338, 170] on button "Review in Mission Control" at bounding box center [337, 171] width 65 height 11
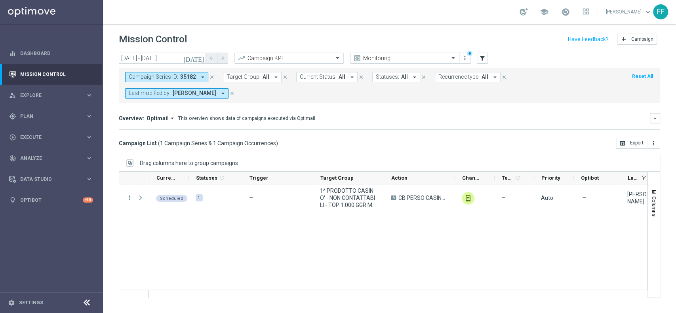
click at [211, 77] on icon "close" at bounding box center [212, 77] width 6 height 6
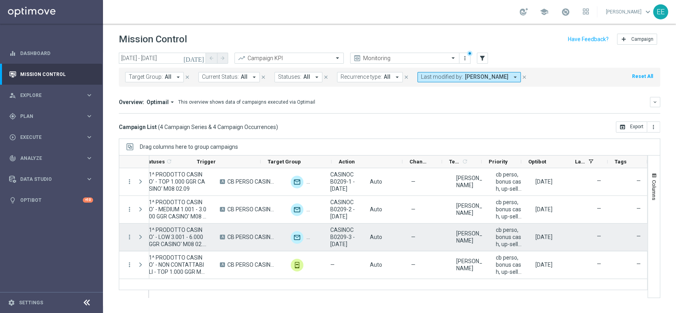
scroll to position [0, 33]
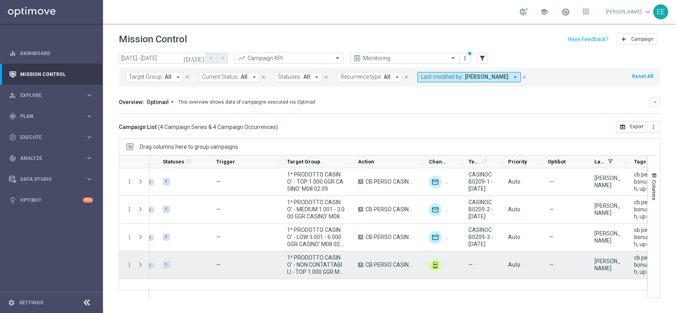
click at [310, 264] on span "1^ PRODOTTO CASINO' - NON CONTATTABILI - TOP 1.000 GGR M08 02.09" at bounding box center [315, 264] width 57 height 21
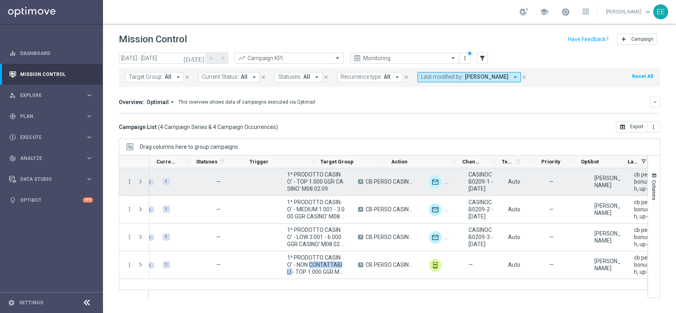
scroll to position [0, 0]
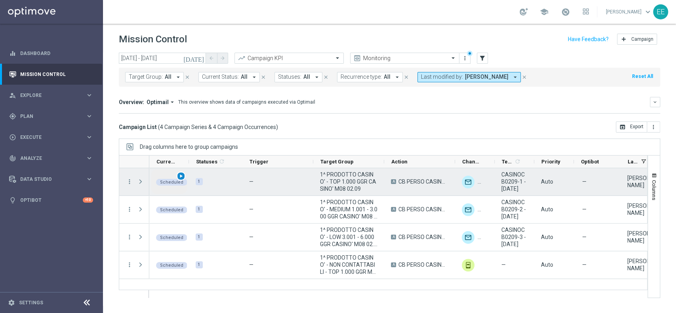
click at [183, 176] on span "play_arrow" at bounding box center [181, 177] width 6 height 6
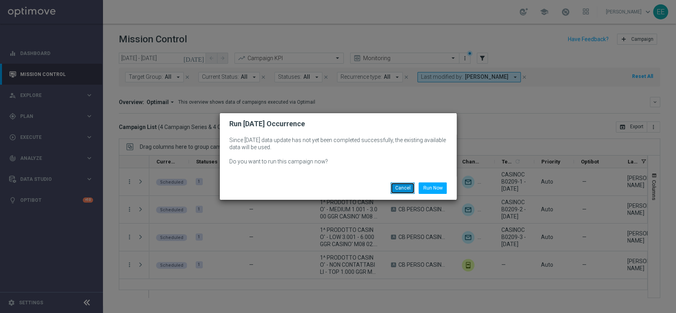
click at [399, 189] on button "Cancel" at bounding box center [403, 188] width 24 height 11
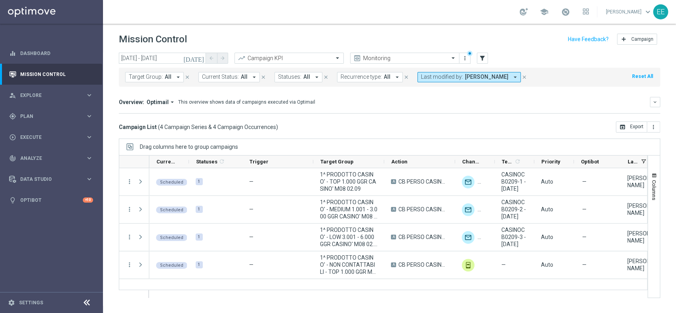
click at [570, 16] on link at bounding box center [566, 12] width 10 height 13
click at [567, 16] on link at bounding box center [566, 12] width 10 height 13
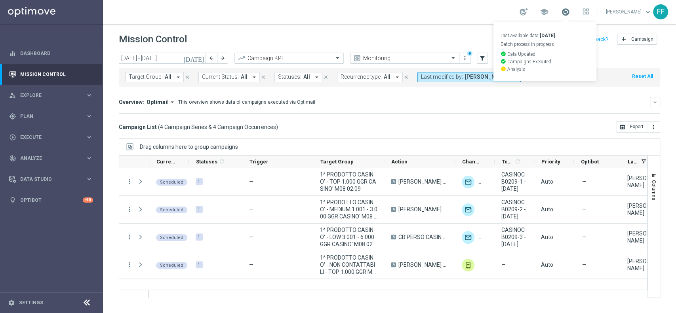
click at [570, 13] on span at bounding box center [565, 12] width 9 height 9
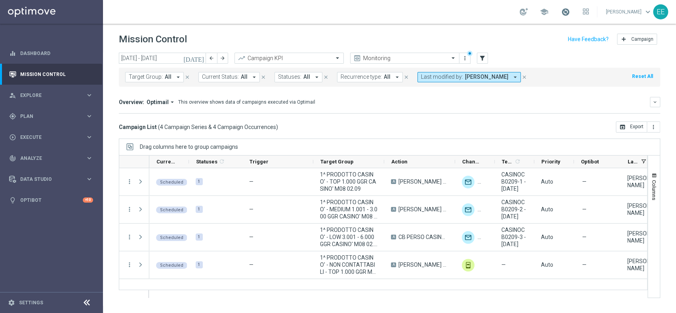
click at [570, 13] on span at bounding box center [565, 12] width 9 height 9
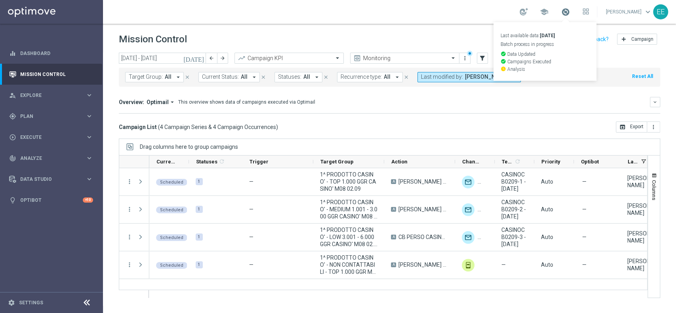
click at [570, 14] on span at bounding box center [565, 12] width 9 height 9
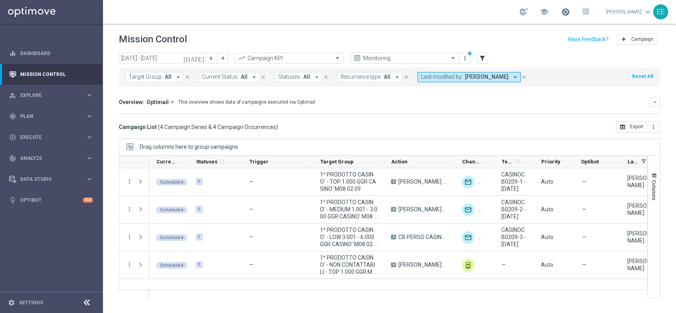
click at [570, 14] on span at bounding box center [565, 12] width 9 height 9
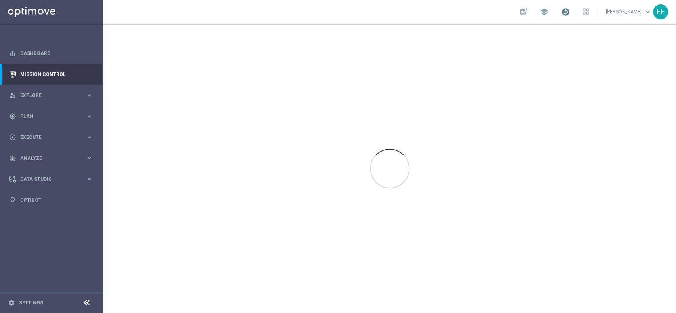
click at [566, 11] on span at bounding box center [565, 12] width 9 height 9
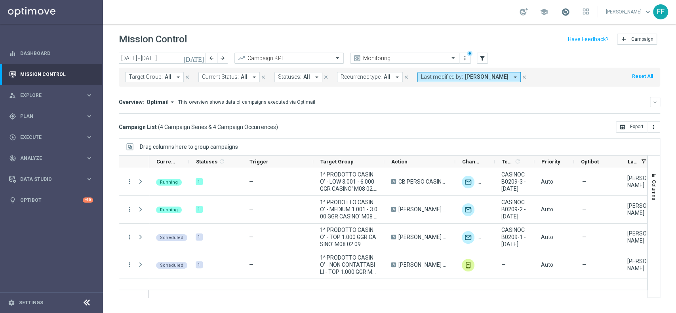
click at [570, 11] on span at bounding box center [565, 12] width 9 height 9
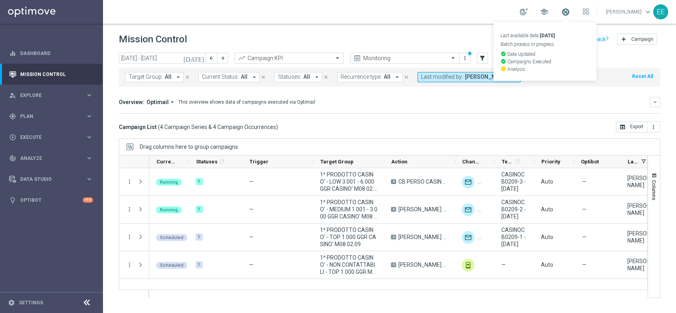
click at [570, 11] on span at bounding box center [565, 12] width 9 height 9
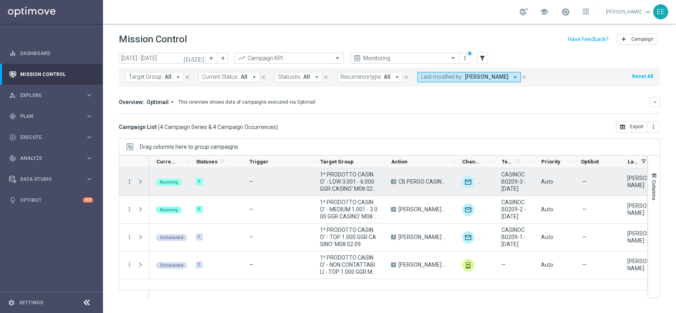
click at [142, 184] on span "Press SPACE to select this row." at bounding box center [140, 182] width 7 height 6
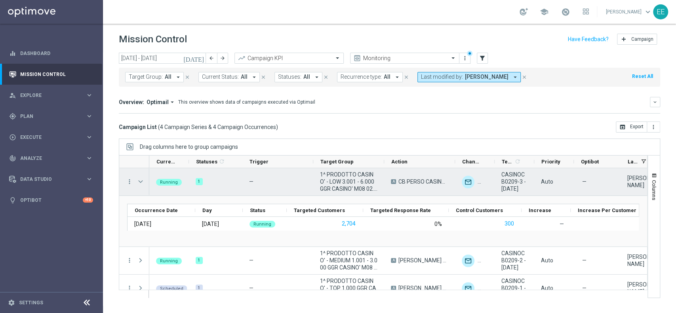
click at [142, 184] on span "Press SPACE to select this row." at bounding box center [140, 182] width 7 height 6
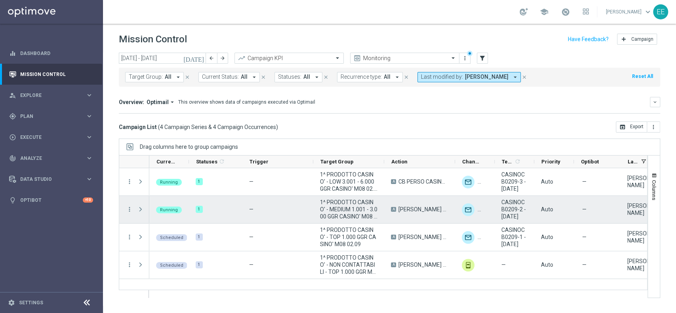
click at [141, 211] on span "Press SPACE to select this row." at bounding box center [140, 209] width 7 height 6
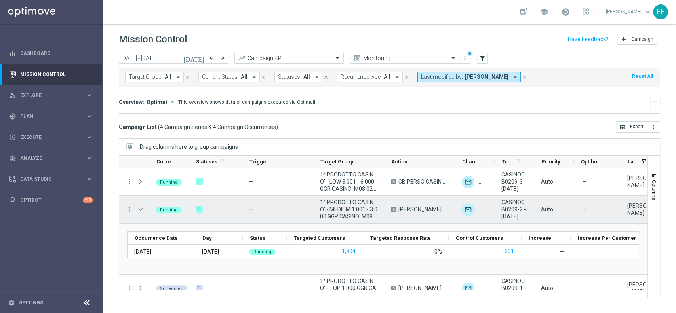
click at [141, 211] on span "Press SPACE to select this row." at bounding box center [140, 209] width 7 height 6
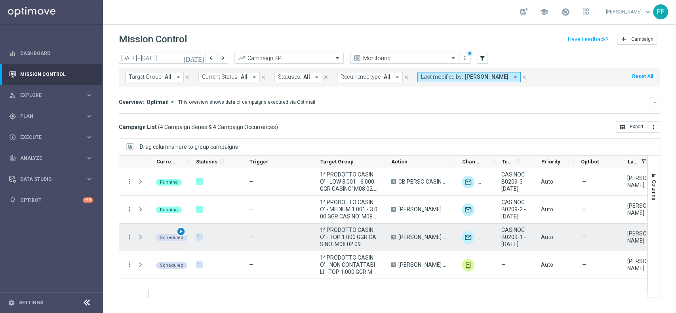
click at [182, 231] on span "play_arrow" at bounding box center [181, 232] width 6 height 6
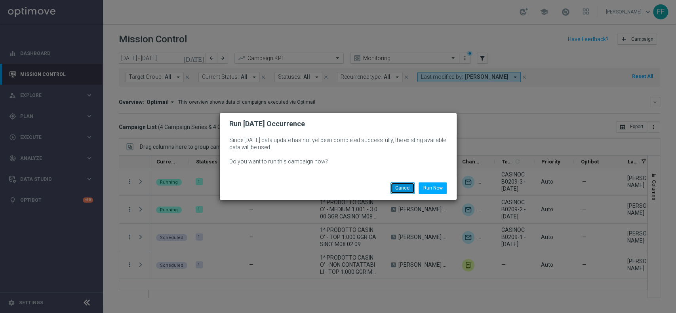
click at [395, 184] on button "Cancel" at bounding box center [403, 188] width 24 height 11
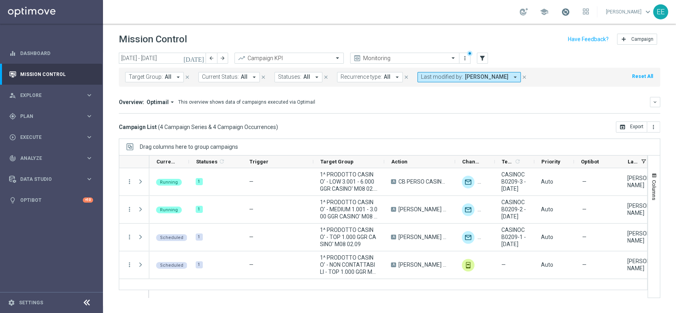
click at [570, 13] on span at bounding box center [565, 12] width 9 height 9
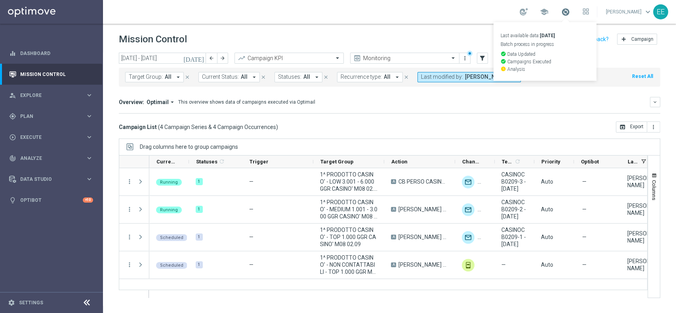
click at [570, 13] on span at bounding box center [565, 12] width 9 height 9
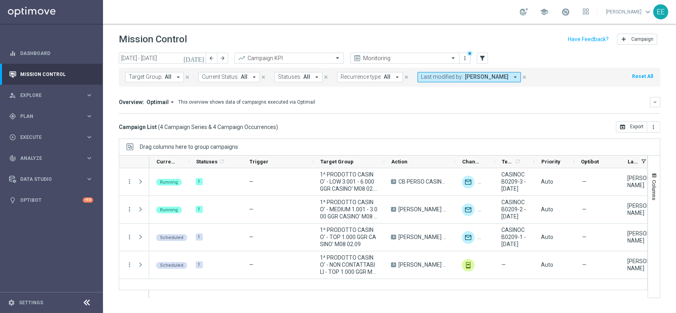
click at [571, 16] on link at bounding box center [566, 12] width 10 height 13
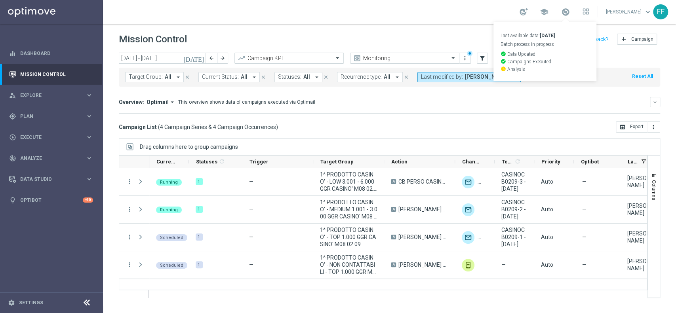
click at [571, 16] on link "Last available data: 31 Aug 2025 Batch process in progress check_circle Data Up…" at bounding box center [566, 12] width 10 height 13
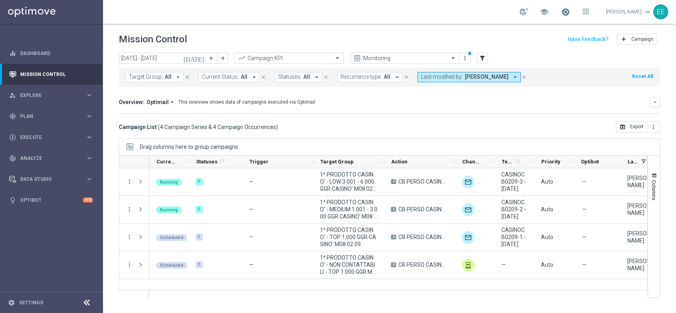
click at [570, 14] on span at bounding box center [565, 12] width 9 height 9
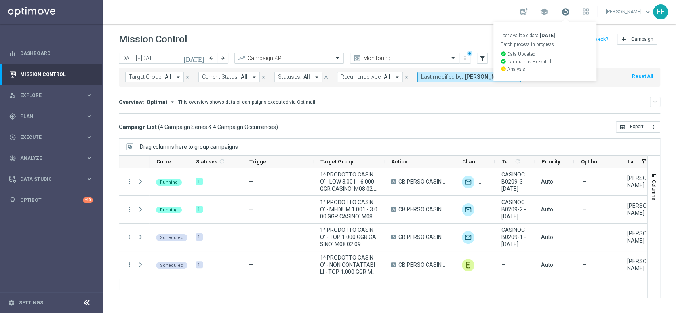
click at [570, 14] on span at bounding box center [565, 12] width 9 height 9
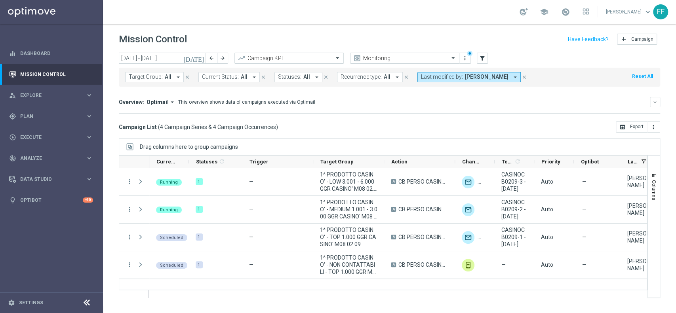
click at [571, 7] on link at bounding box center [566, 12] width 10 height 13
click at [570, 11] on span at bounding box center [565, 12] width 9 height 9
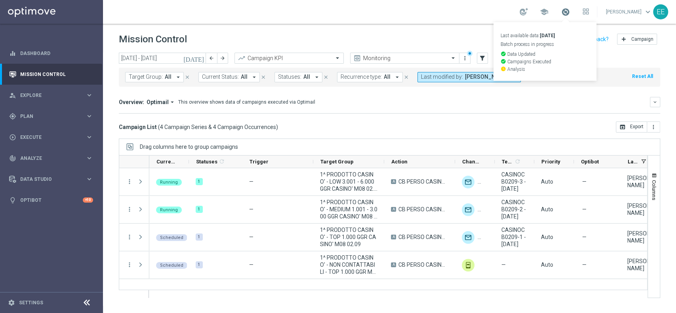
click at [570, 14] on span at bounding box center [565, 12] width 9 height 9
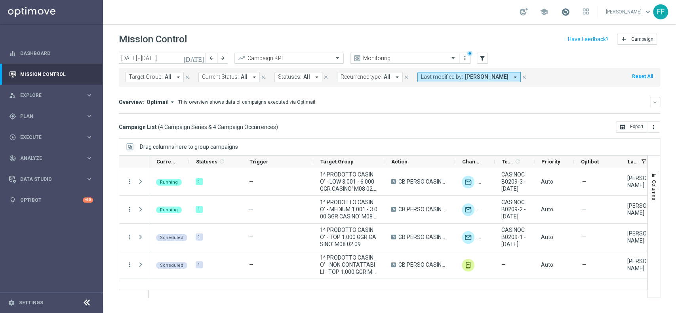
click at [570, 14] on span at bounding box center [565, 12] width 9 height 9
click at [566, 11] on span at bounding box center [565, 12] width 9 height 9
click at [570, 11] on span at bounding box center [565, 12] width 9 height 9
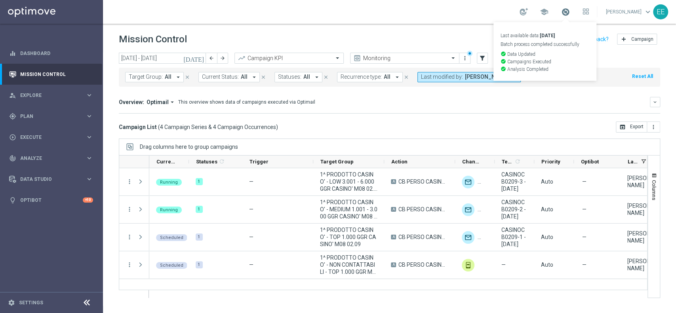
click at [570, 11] on span at bounding box center [565, 12] width 9 height 9
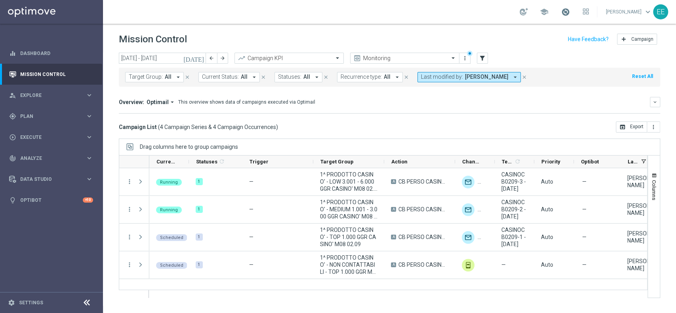
click at [570, 11] on span at bounding box center [565, 12] width 9 height 9
click at [568, 10] on span at bounding box center [565, 12] width 9 height 9
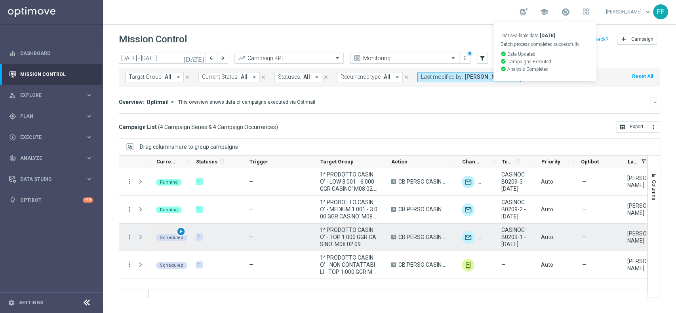
click at [182, 230] on span "play_arrow" at bounding box center [181, 232] width 6 height 6
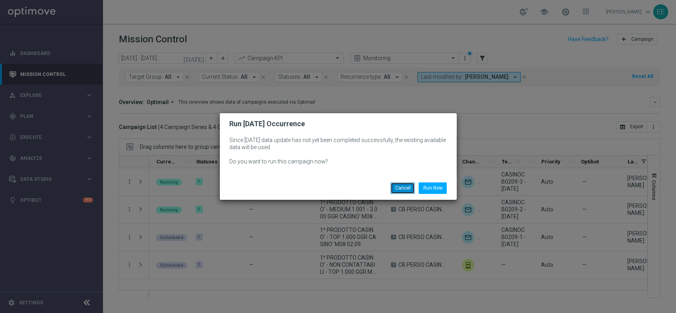
click at [403, 192] on button "Cancel" at bounding box center [403, 188] width 24 height 11
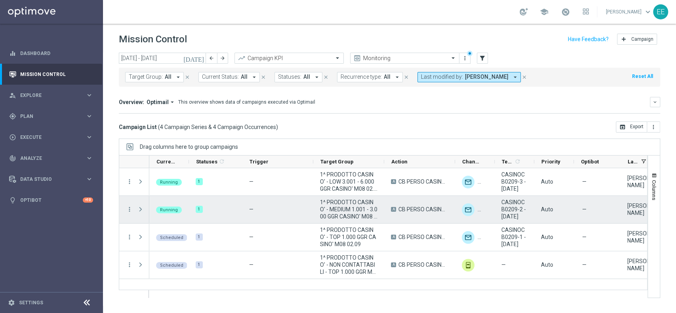
click at [140, 210] on span "Press SPACE to select this row." at bounding box center [140, 209] width 7 height 6
click at [0, 0] on span "Press SPACE to select this row." at bounding box center [0, 0] width 0 height 0
click at [140, 210] on span "Press SPACE to select this row." at bounding box center [140, 209] width 7 height 6
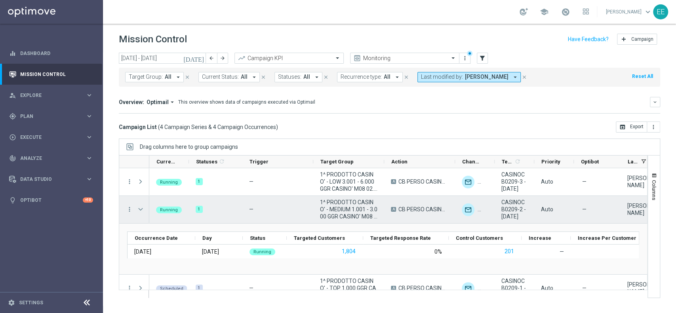
click at [140, 210] on span "Press SPACE to select this row." at bounding box center [140, 209] width 7 height 6
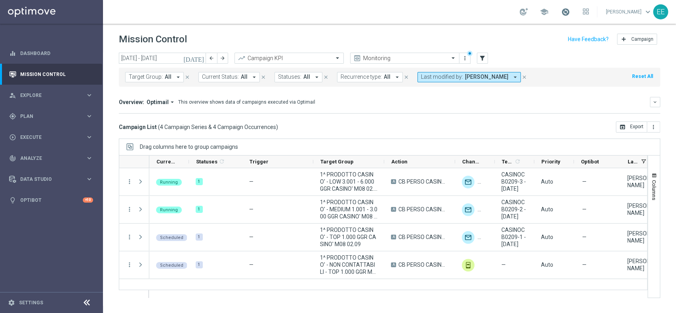
click at [570, 9] on span at bounding box center [565, 12] width 9 height 9
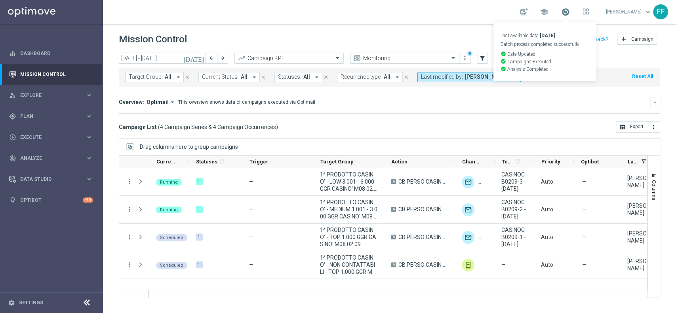
click at [570, 9] on span at bounding box center [565, 12] width 9 height 9
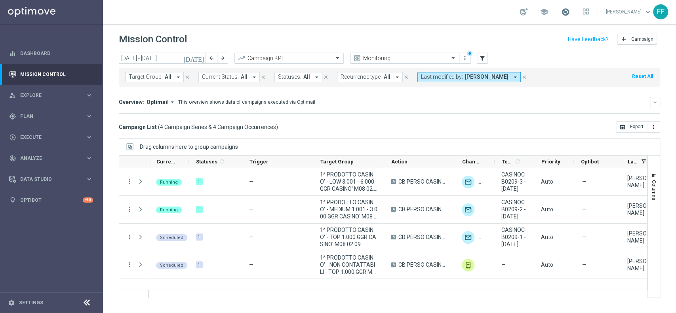
click at [570, 9] on span at bounding box center [565, 12] width 9 height 9
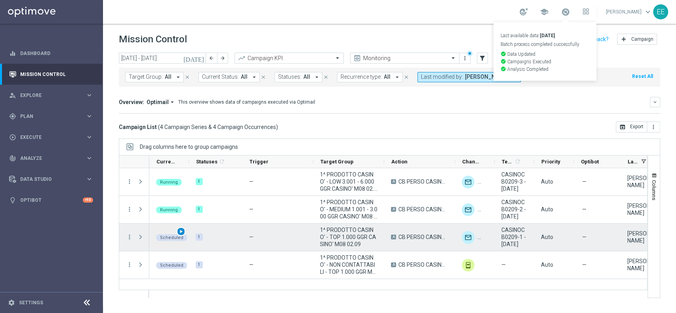
click at [183, 232] on span "play_arrow" at bounding box center [181, 232] width 6 height 6
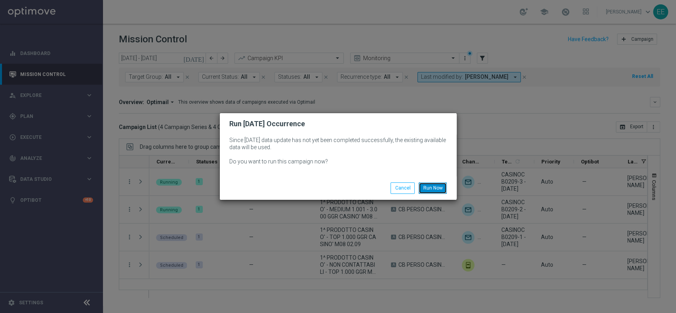
click at [435, 192] on button "Run Now" at bounding box center [433, 188] width 28 height 11
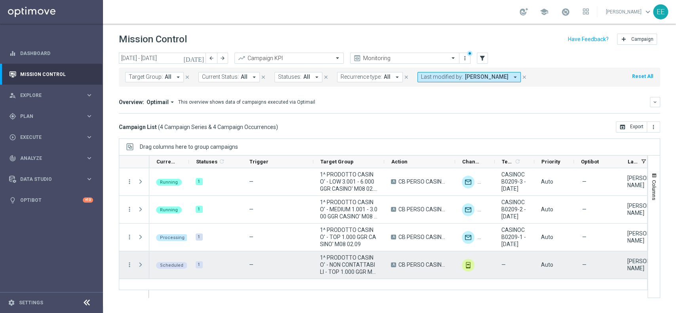
click at [140, 267] on span "Press SPACE to select this row." at bounding box center [140, 265] width 7 height 6
click at [179, 262] on div "play_arrow" at bounding box center [181, 259] width 9 height 9
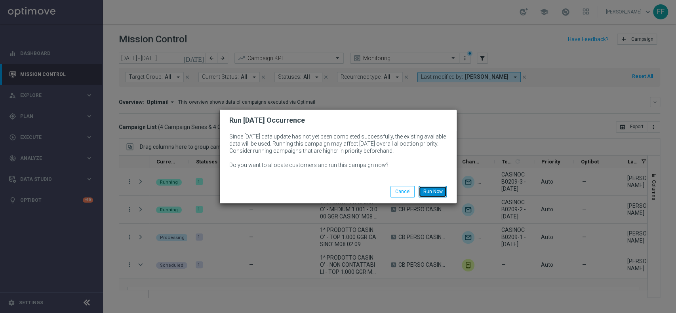
click at [431, 194] on button "Run Now" at bounding box center [433, 191] width 28 height 11
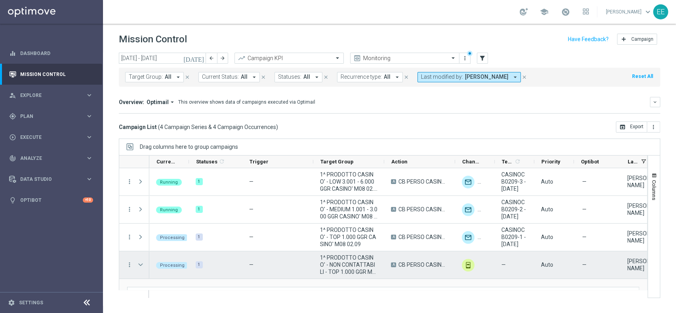
click at [139, 265] on span "Press SPACE to select this row." at bounding box center [140, 265] width 7 height 6
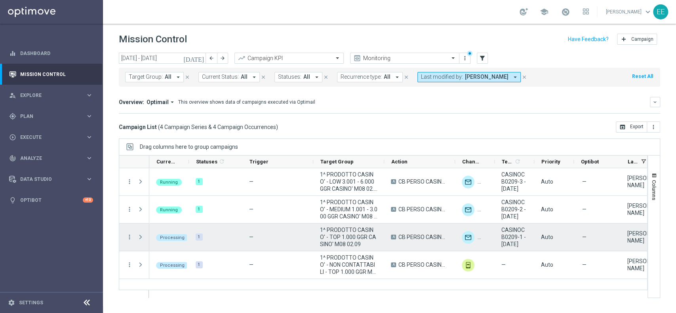
click at [140, 238] on span "Press SPACE to select this row." at bounding box center [140, 237] width 7 height 6
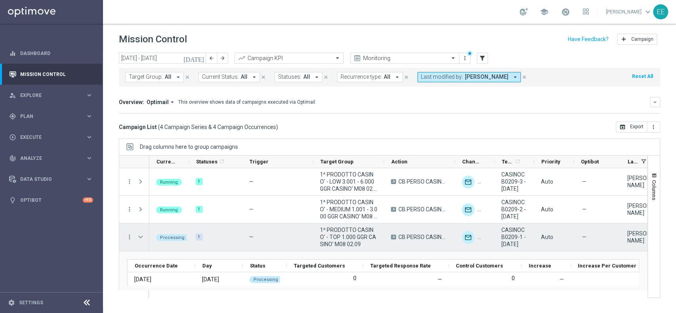
click at [140, 238] on span "Press SPACE to select this row." at bounding box center [140, 237] width 7 height 6
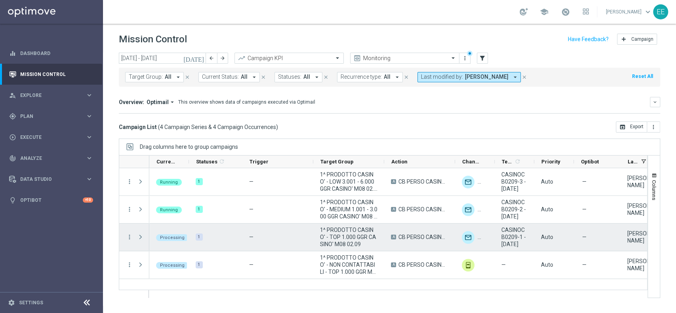
click at [140, 238] on span "Press SPACE to select this row." at bounding box center [140, 237] width 7 height 6
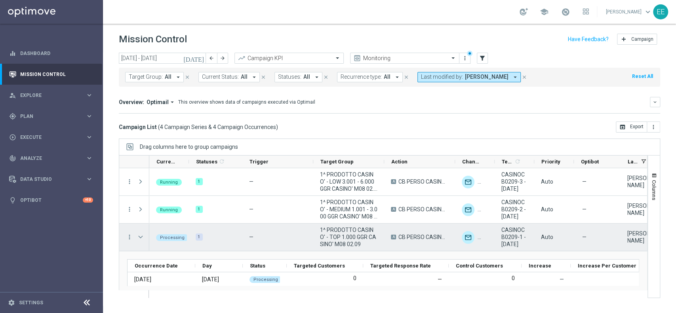
click at [140, 238] on span "Press SPACE to select this row." at bounding box center [140, 237] width 7 height 6
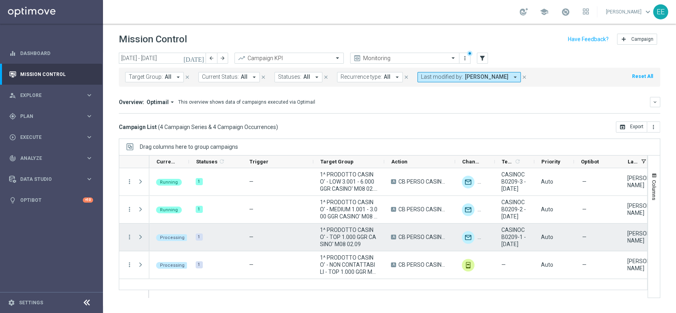
click at [140, 238] on span "Press SPACE to select this row." at bounding box center [140, 237] width 7 height 6
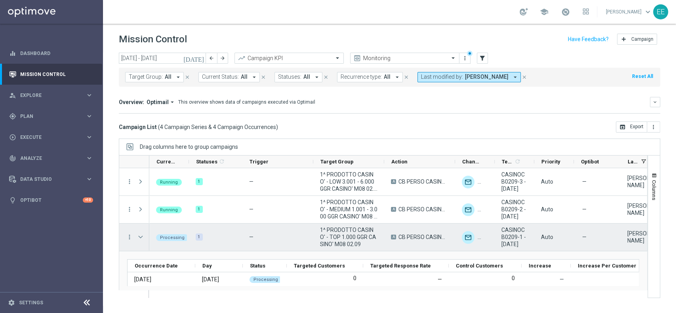
click at [140, 238] on span "Press SPACE to select this row." at bounding box center [140, 237] width 7 height 6
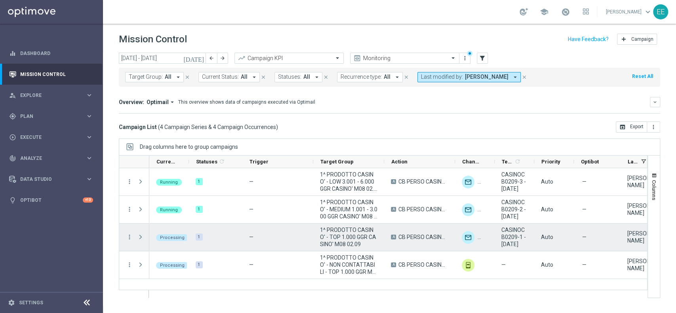
click at [140, 238] on span "Press SPACE to select this row." at bounding box center [140, 237] width 7 height 6
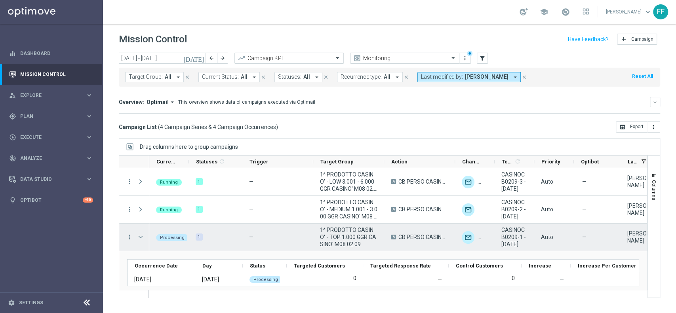
click at [140, 238] on span "Press SPACE to select this row." at bounding box center [140, 237] width 7 height 6
click at [0, 0] on span "Press SPACE to select this row." at bounding box center [0, 0] width 0 height 0
click at [140, 238] on span "Press SPACE to select this row." at bounding box center [140, 237] width 7 height 6
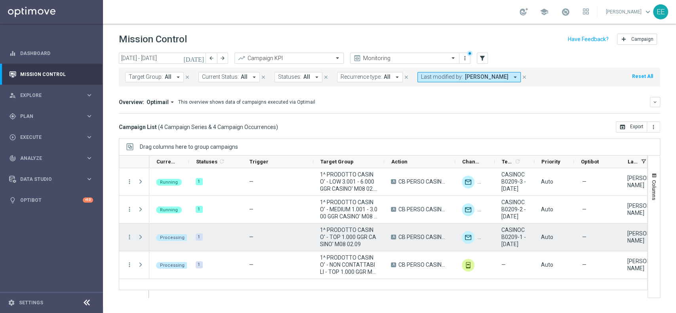
click at [140, 238] on span "Press SPACE to select this row." at bounding box center [140, 237] width 7 height 6
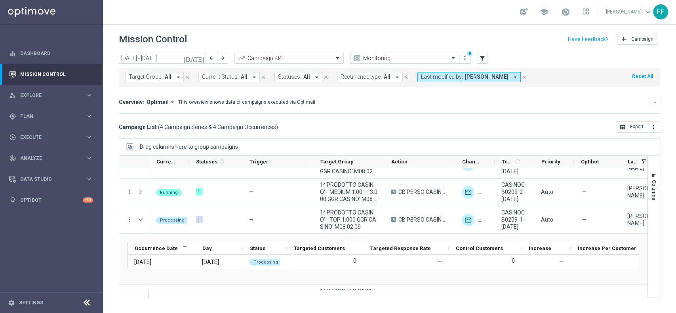
scroll to position [22, 0]
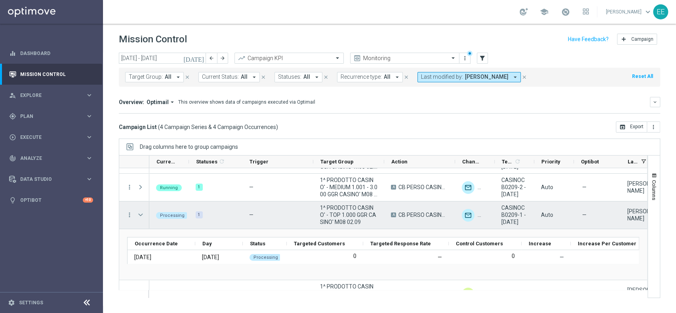
click at [142, 218] on span "Press SPACE to select this row." at bounding box center [140, 215] width 7 height 6
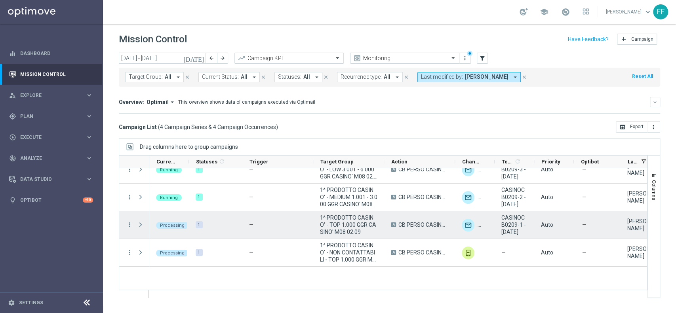
scroll to position [0, 0]
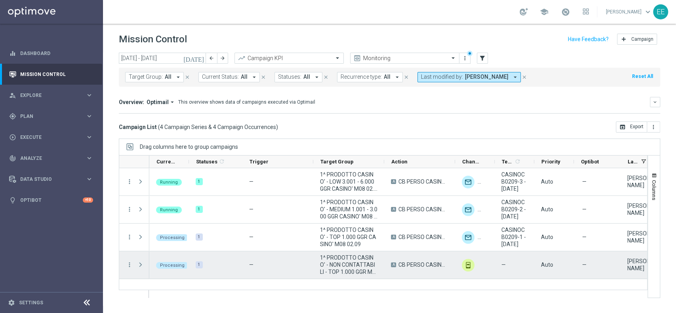
click at [141, 265] on span "Press SPACE to select this row." at bounding box center [140, 265] width 7 height 6
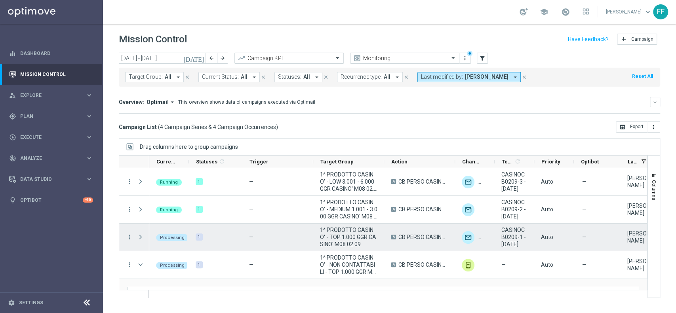
scroll to position [40, 0]
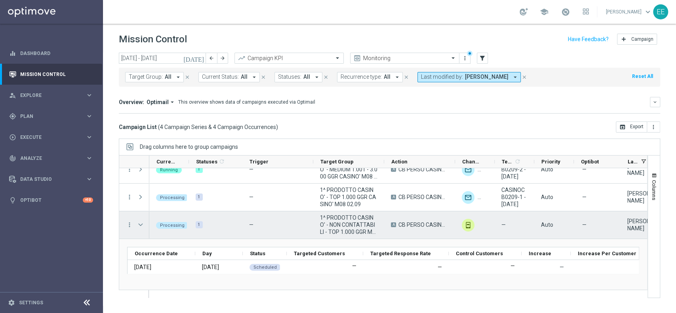
click at [136, 224] on div "Press SPACE to select this row." at bounding box center [142, 225] width 16 height 27
click at [139, 224] on span "Press SPACE to select this row." at bounding box center [140, 225] width 7 height 6
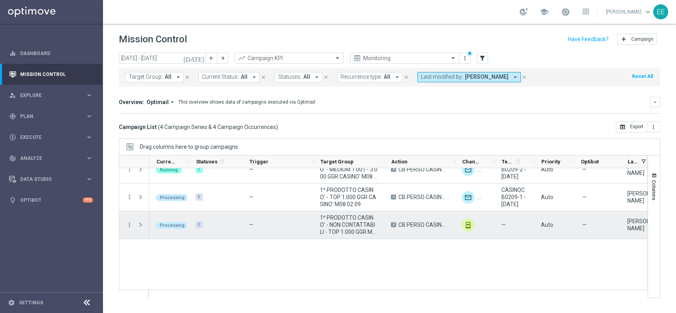
scroll to position [0, 0]
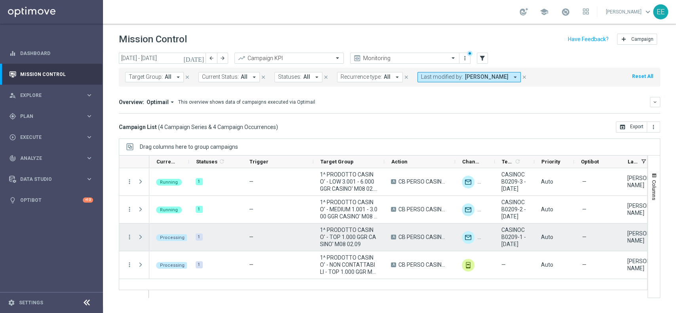
click at [143, 237] on span "Press SPACE to select this row." at bounding box center [140, 237] width 7 height 6
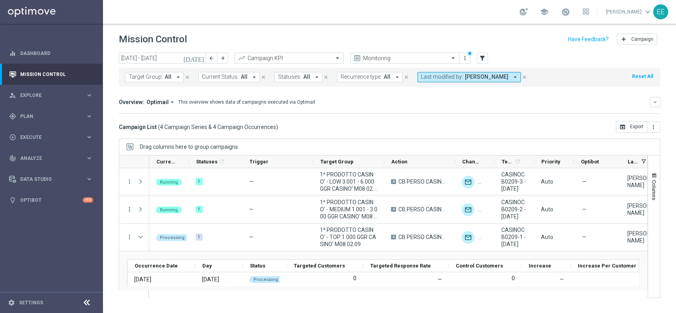
scroll to position [34, 0]
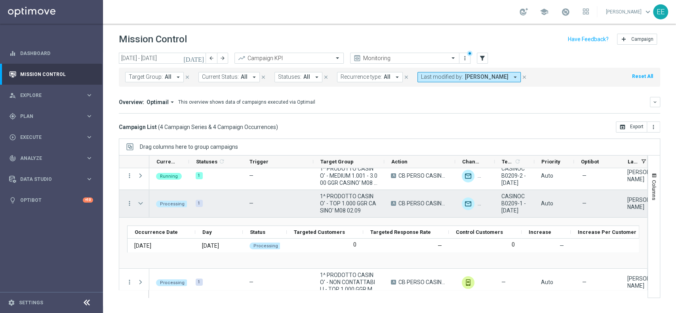
click at [140, 204] on span "Press SPACE to select this row." at bounding box center [140, 203] width 7 height 6
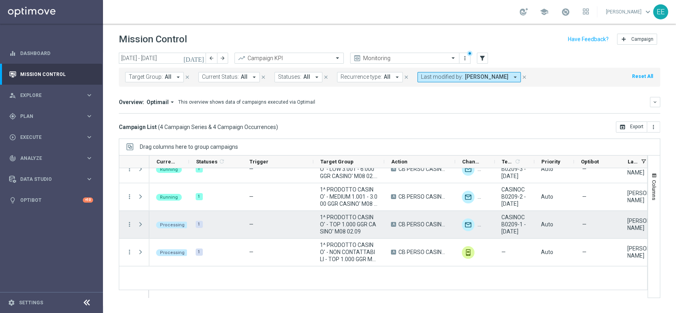
click at [140, 204] on div "more_vert more_vert more_vert more_vert" at bounding box center [134, 211] width 30 height 111
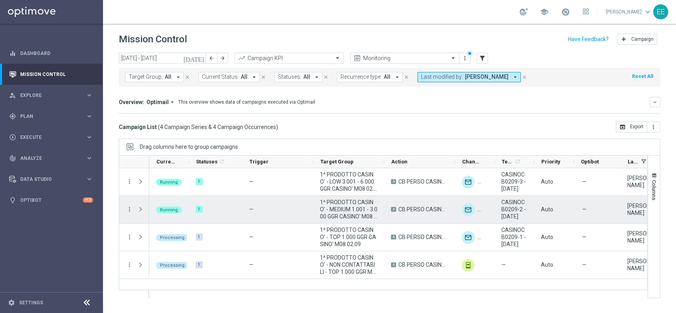
scroll to position [0, 0]
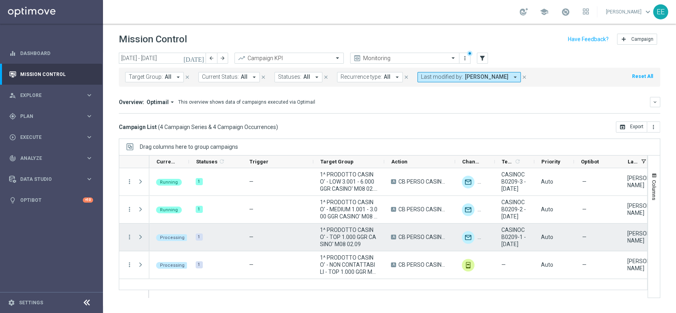
click at [140, 235] on span "Press SPACE to select this row." at bounding box center [140, 237] width 7 height 6
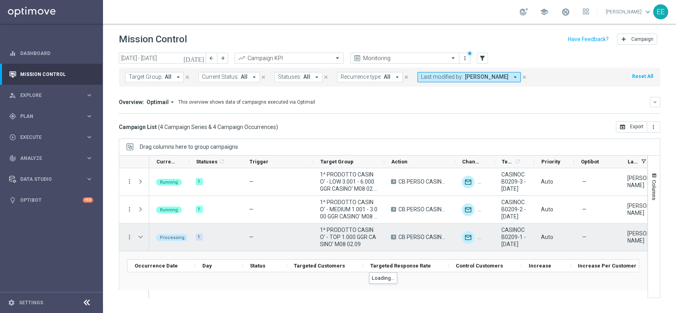
scroll to position [18, 0]
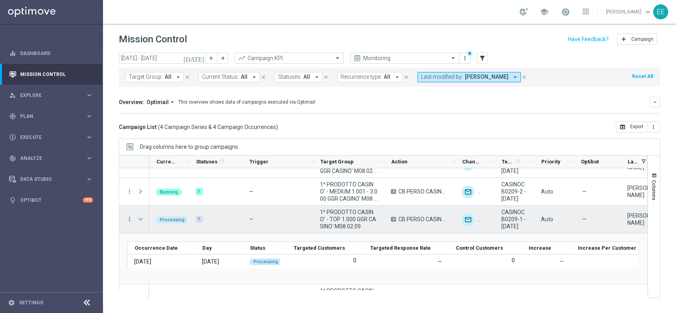
click at [142, 223] on span "Press SPACE to select this row." at bounding box center [141, 220] width 9 height 16
click at [141, 220] on span "Press SPACE to select this row." at bounding box center [140, 219] width 7 height 6
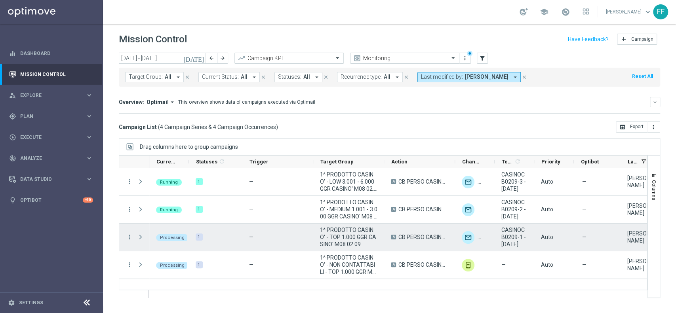
scroll to position [0, 0]
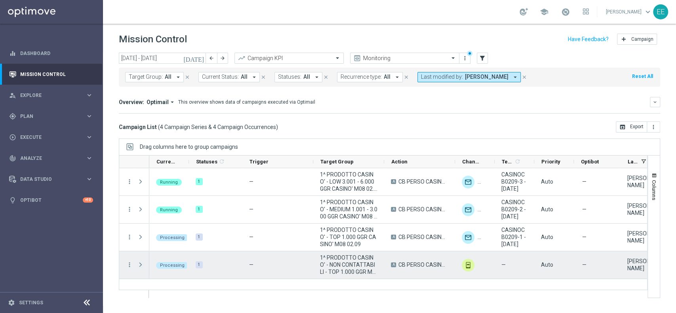
click at [139, 263] on span "Press SPACE to select this row." at bounding box center [140, 265] width 7 height 6
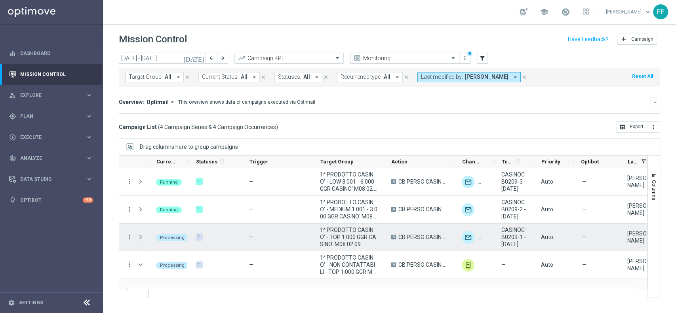
click at [141, 238] on span "Press SPACE to select this row." at bounding box center [140, 237] width 7 height 6
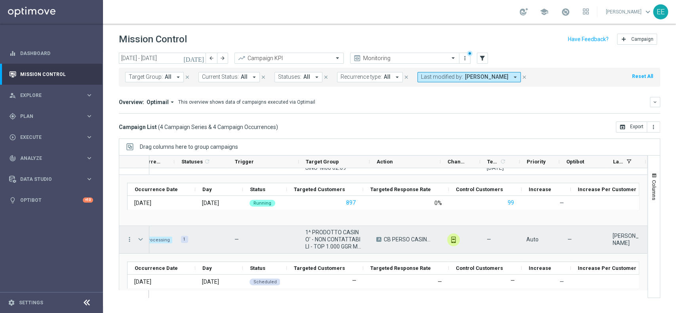
scroll to position [77, 0]
click at [141, 240] on span "Press SPACE to select this row." at bounding box center [140, 239] width 7 height 6
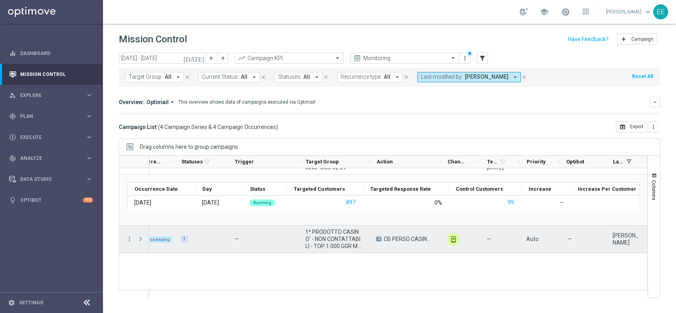
click at [141, 240] on span "Press SPACE to select this row." at bounding box center [140, 239] width 7 height 6
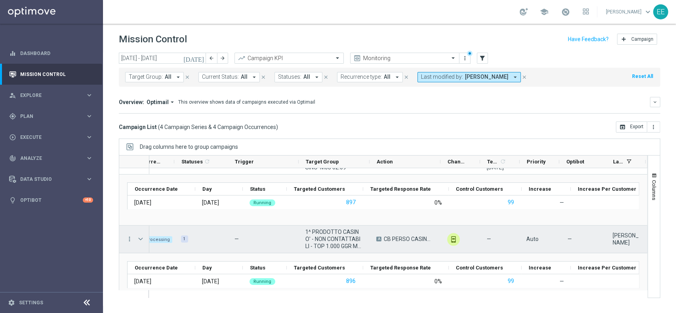
scroll to position [91, 0]
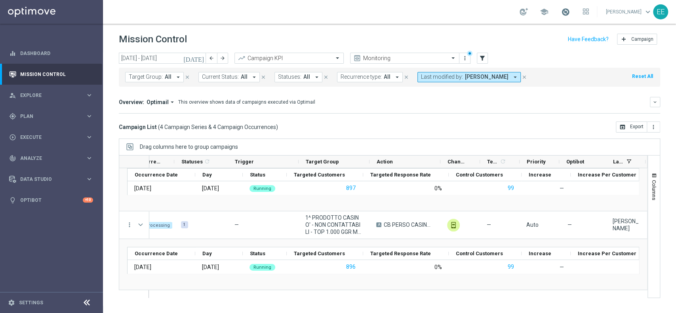
click at [570, 13] on span at bounding box center [565, 12] width 9 height 9
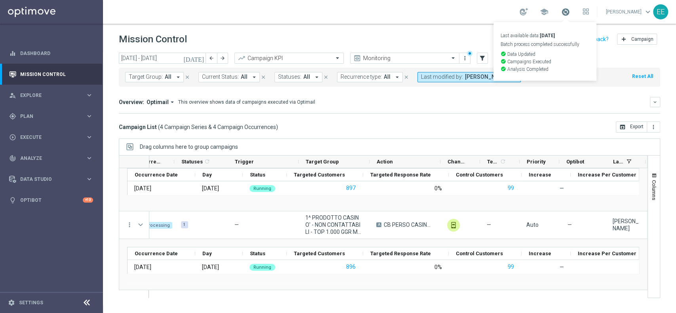
click at [570, 13] on span at bounding box center [565, 12] width 9 height 9
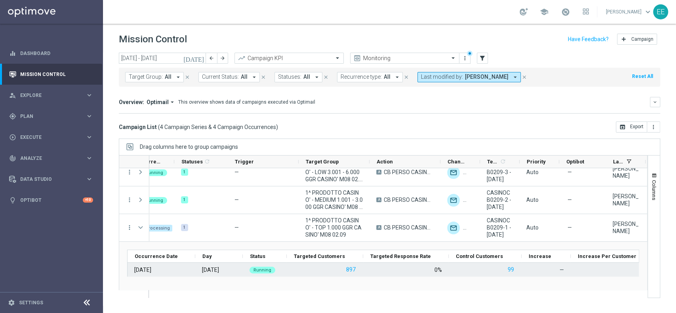
scroll to position [9, 0]
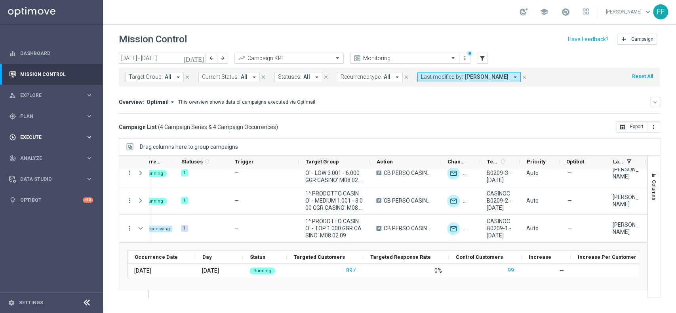
click at [31, 130] on div "play_circle_outline Execute keyboard_arrow_right" at bounding box center [51, 137] width 102 height 21
click at [567, 11] on span at bounding box center [565, 12] width 9 height 9
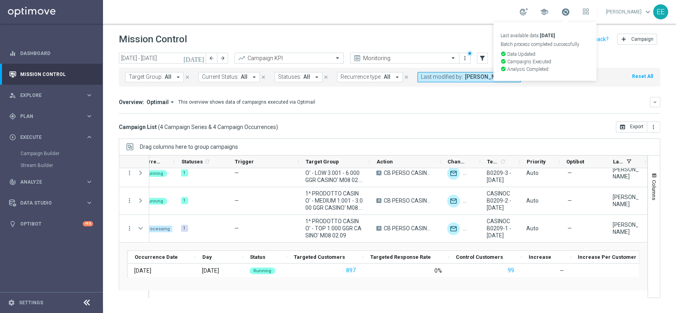
click at [567, 11] on span at bounding box center [565, 12] width 9 height 9
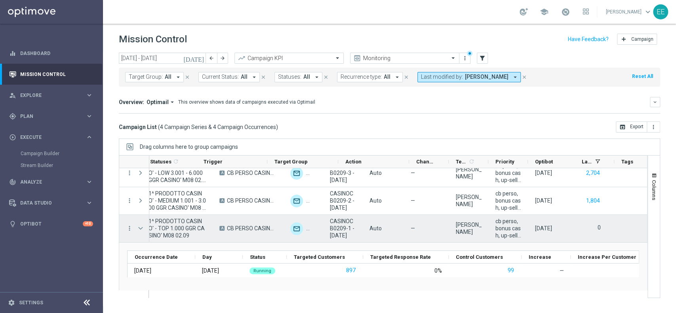
scroll to position [0, 0]
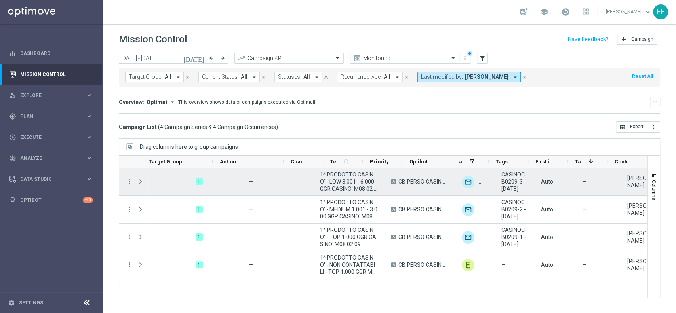
scroll to position [0, 171]
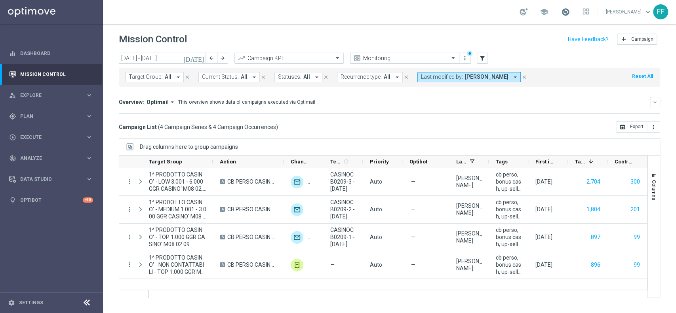
click at [567, 12] on span at bounding box center [565, 12] width 9 height 9
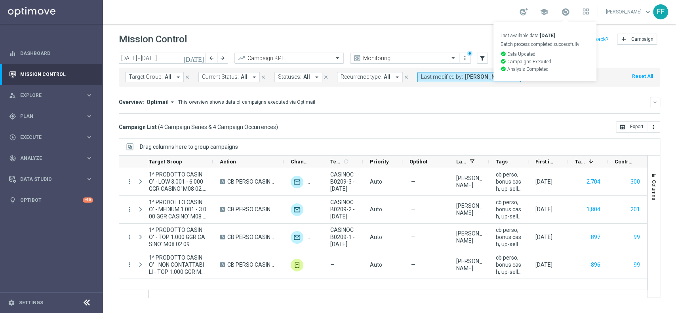
click at [418, 30] on header "Mission Control add Campaign" at bounding box center [389, 38] width 573 height 29
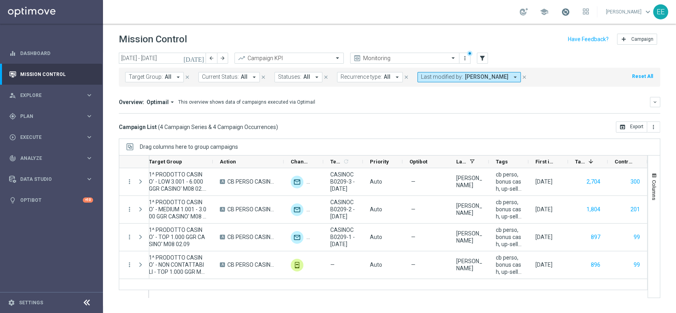
click at [565, 8] on span at bounding box center [565, 12] width 9 height 9
click at [651, 181] on span "Columns" at bounding box center [654, 190] width 6 height 20
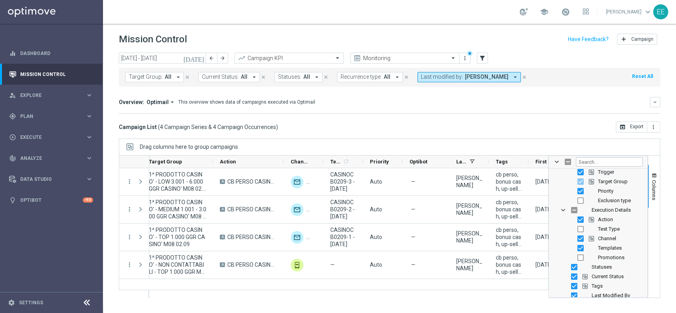
scroll to position [48, 0]
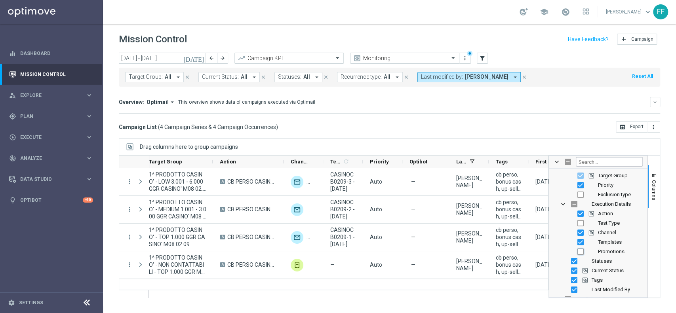
click at [580, 252] on input "Press SPACE to toggle visibility (hidden)" at bounding box center [581, 252] width 6 height 6
checkbox input "true"
click at [659, 192] on button "Columns" at bounding box center [654, 186] width 12 height 43
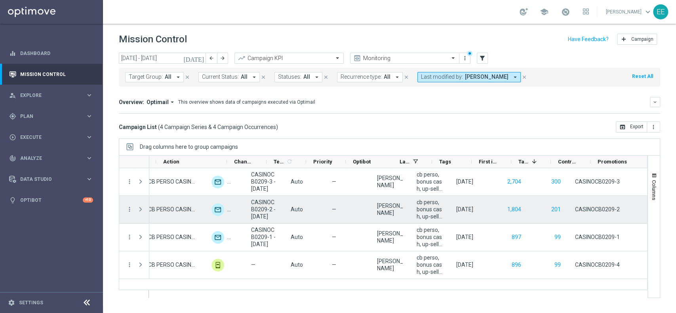
scroll to position [0, 227]
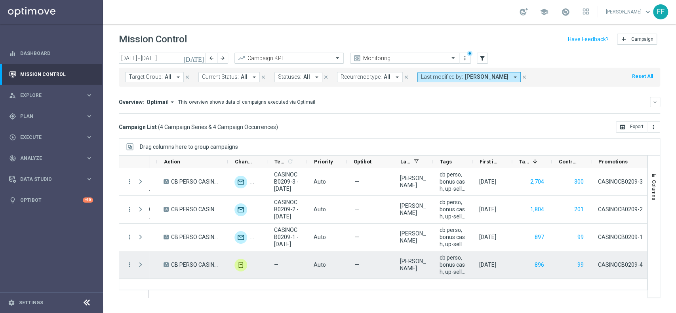
click at [625, 268] on span "CASINOCB0209-4" at bounding box center [620, 264] width 45 height 7
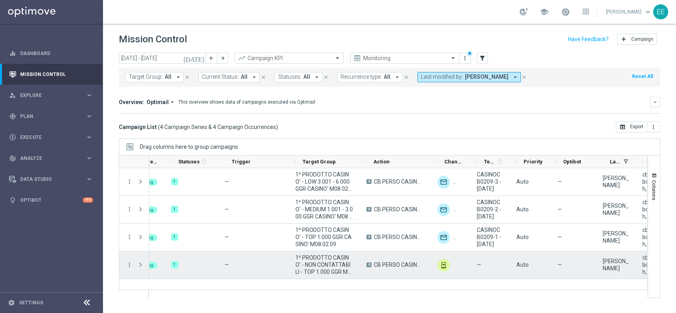
scroll to position [0, 16]
